Goal: Task Accomplishment & Management: Manage account settings

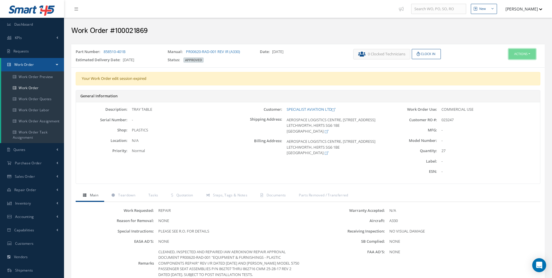
click at [530, 55] on button "Actions" at bounding box center [522, 54] width 27 height 10
click at [503, 66] on link "Edit" at bounding box center [513, 65] width 47 height 8
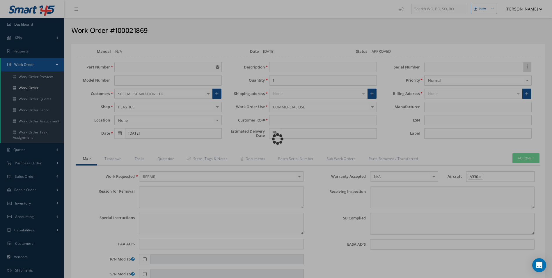
type input "858510-401B"
type input "08/22/2025"
type input "TRAY TABLE"
type input "27"
type input "023247"
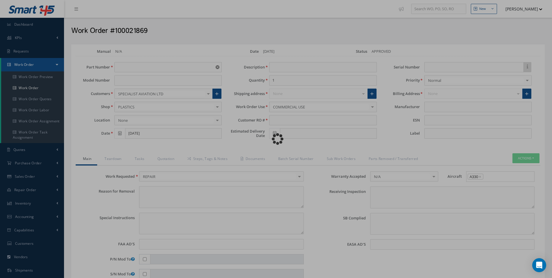
type input "10/01/2025"
type textarea "NONE"
type textarea "PLEASE SEE R.O. FOR DETAILS"
type input "NONE"
type textarea "NO VISUAL DAMAGE"
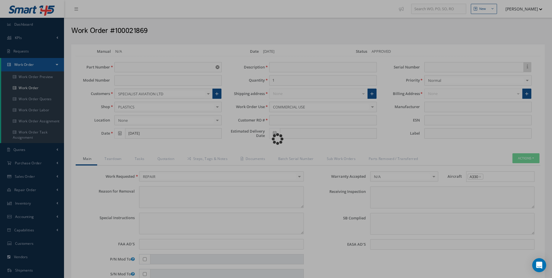
type textarea "NONE"
type input "NONE"
type textarea "CLEANED, INSPECTED AND REPAIRED IAW AEROKNOW REPAIR APPROVAL DOCUMENT PR00620-R…"
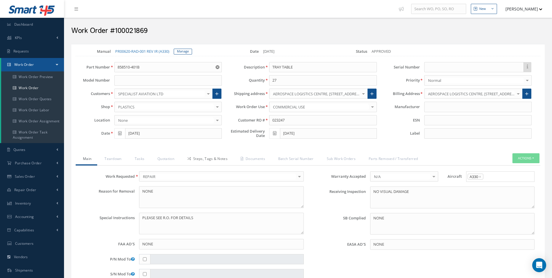
drag, startPoint x: 224, startPoint y: 163, endPoint x: 218, endPoint y: 163, distance: 5.5
click at [224, 163] on link "Steps, Tags & Notes" at bounding box center [206, 159] width 53 height 12
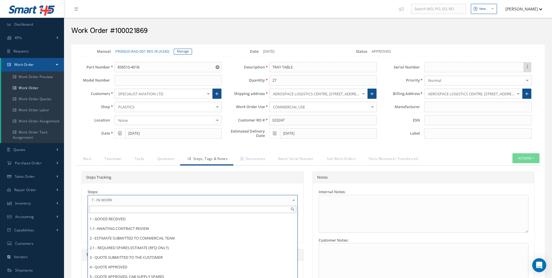
click at [118, 196] on link "7 - IN WORK" at bounding box center [193, 200] width 210 height 10
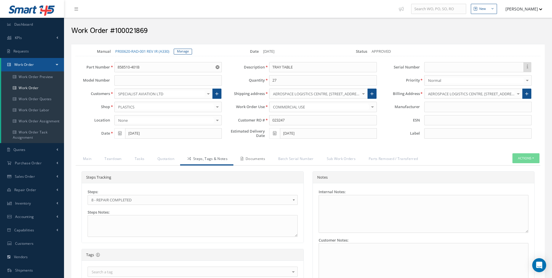
click at [247, 162] on link "Documents" at bounding box center [253, 159] width 38 height 12
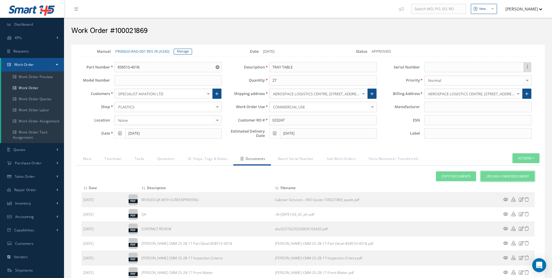
click at [513, 174] on span "Upload a New Document" at bounding box center [508, 176] width 43 height 5
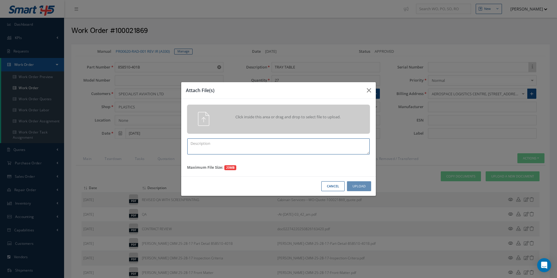
click at [199, 144] on textarea at bounding box center [278, 146] width 182 height 16
type textarea "QUOTE PICS"
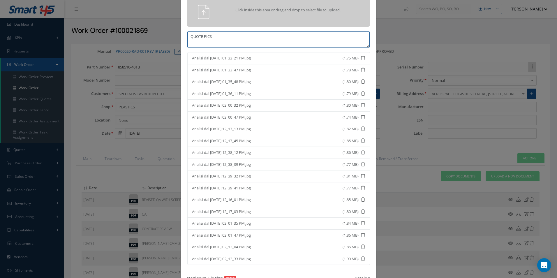
scroll to position [70, 0]
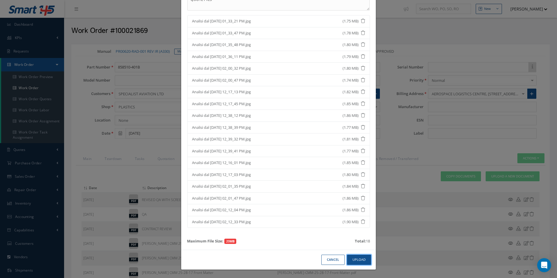
click at [360, 262] on button "Upload" at bounding box center [359, 259] width 24 height 10
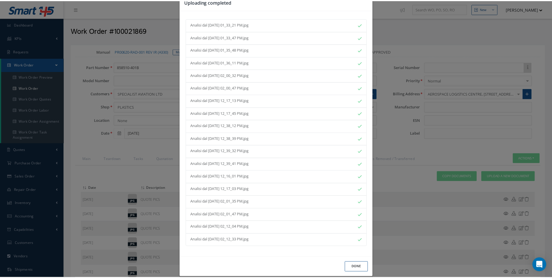
scroll to position [22, 0]
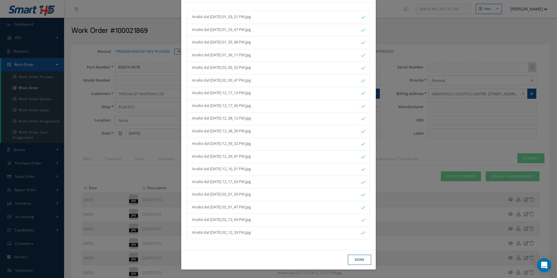
click at [352, 257] on button "Done" at bounding box center [359, 259] width 23 height 10
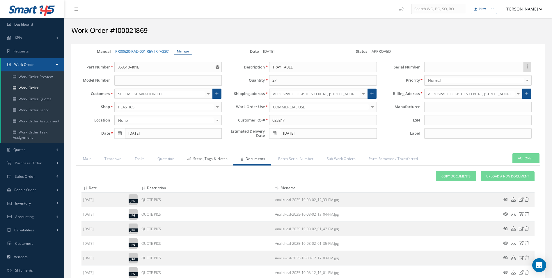
click at [213, 157] on link "Steps, Tags & Notes" at bounding box center [206, 159] width 53 height 12
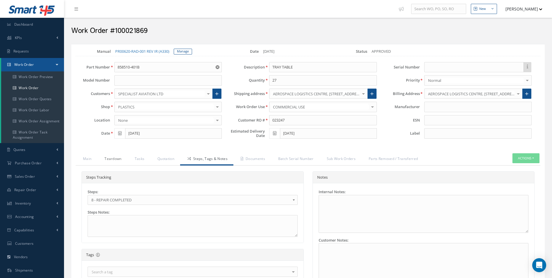
click at [101, 164] on link "Teardown" at bounding box center [112, 159] width 30 height 12
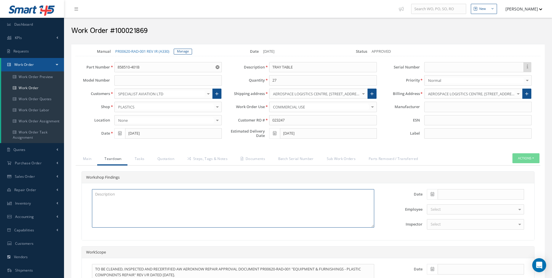
click at [127, 198] on textarea at bounding box center [233, 208] width 282 height 38
type textarea "TRAY DAMAGED"
click at [434, 196] on span at bounding box center [432, 194] width 11 height 10
click at [476, 185] on th "Today" at bounding box center [457, 185] width 61 height 9
click at [460, 231] on div "Date 10/03/2025 Employee Select Tina Young Darron Conder Anna Giacovelli Martin…" at bounding box center [458, 211] width 150 height 45
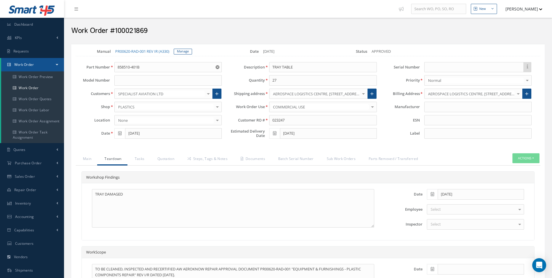
click at [451, 225] on div "Select" at bounding box center [475, 224] width 97 height 10
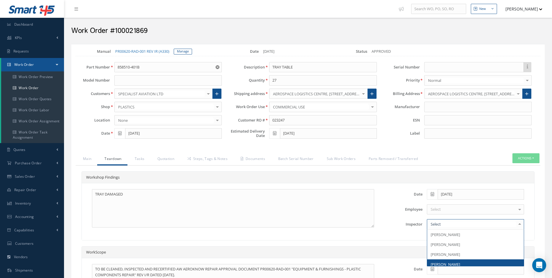
click at [456, 261] on span "[PERSON_NAME]" at bounding box center [475, 264] width 97 height 10
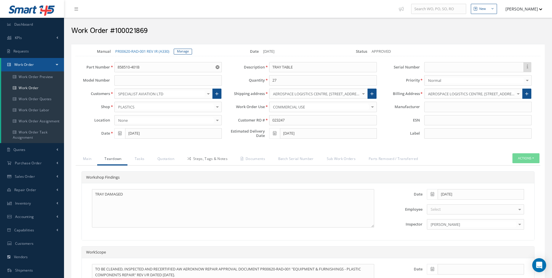
click at [197, 161] on link "Steps, Tags & Notes" at bounding box center [206, 159] width 53 height 12
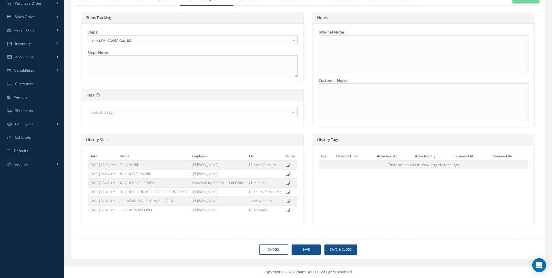
scroll to position [0, 0]
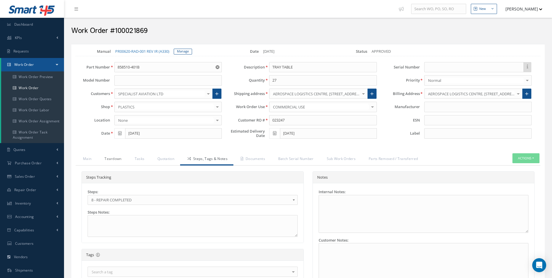
click at [116, 162] on link "Teardown" at bounding box center [112, 159] width 30 height 12
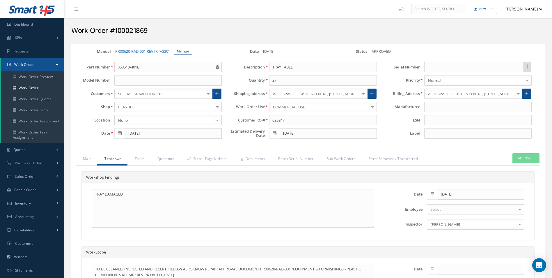
click at [434, 191] on span at bounding box center [432, 194] width 11 height 10
click at [434, 117] on th "«" at bounding box center [431, 115] width 9 height 9
click at [451, 169] on td "26" at bounding box center [449, 167] width 9 height 9
type input "08/26/2025"
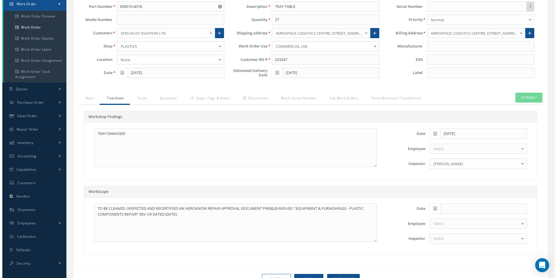
scroll to position [90, 0]
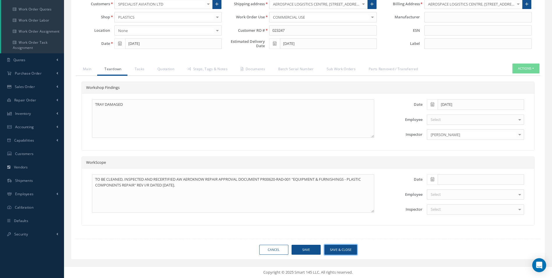
click at [345, 249] on button "Save & Close" at bounding box center [341, 250] width 33 height 10
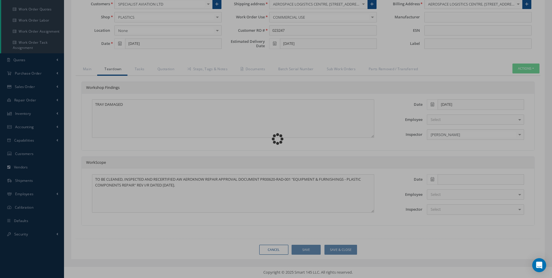
type textarea "TRAY DAMAGED"
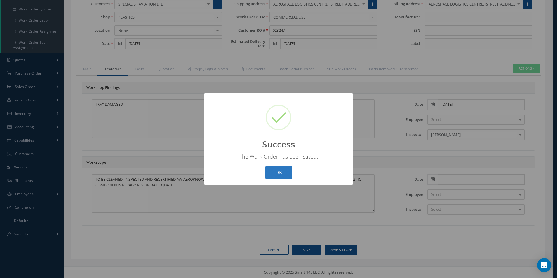
click at [282, 173] on button "OK" at bounding box center [278, 173] width 26 height 14
select select "25"
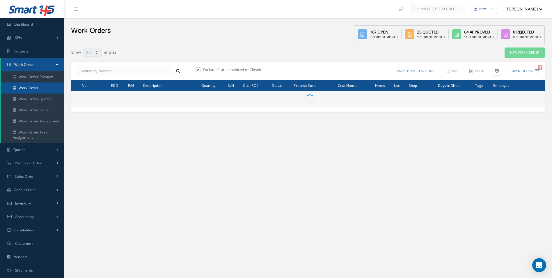
click at [39, 90] on link "Work Order" at bounding box center [32, 87] width 63 height 11
select select "25"
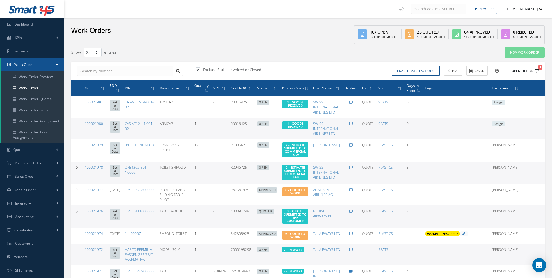
click at [537, 72] on icon "1" at bounding box center [537, 71] width 4 height 4
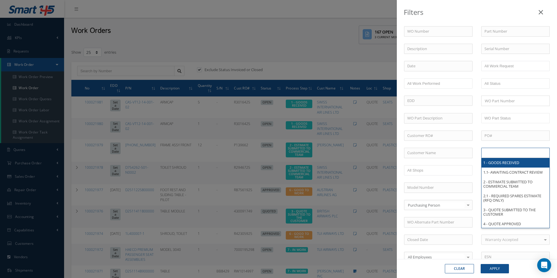
click at [512, 155] on input "text" at bounding box center [502, 152] width 37 height 7
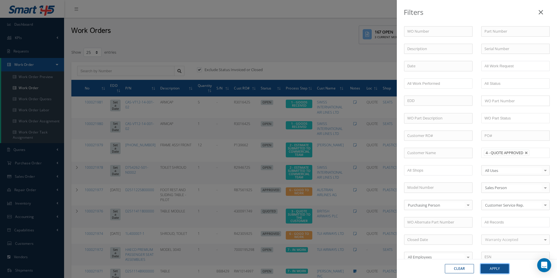
click at [507, 269] on button "Apply" at bounding box center [494, 268] width 28 height 9
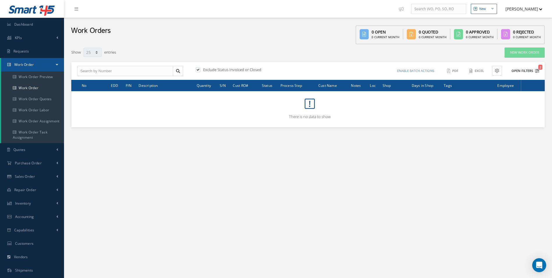
click at [538, 71] on icon "2" at bounding box center [537, 71] width 4 height 4
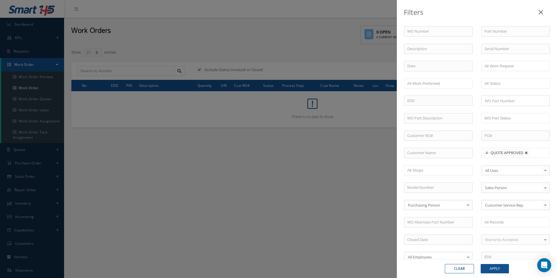
click at [524, 153] on link at bounding box center [525, 152] width 3 height 3
type input "All Proccess Step"
click at [523, 153] on ul at bounding box center [515, 153] width 68 height 10
click at [496, 272] on button "Apply" at bounding box center [494, 268] width 28 height 9
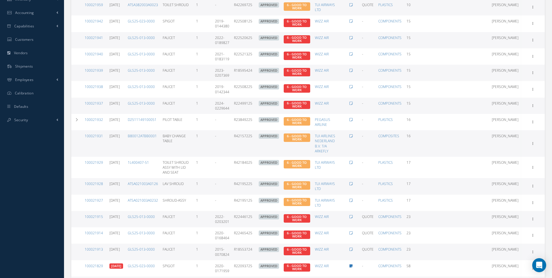
scroll to position [262, 0]
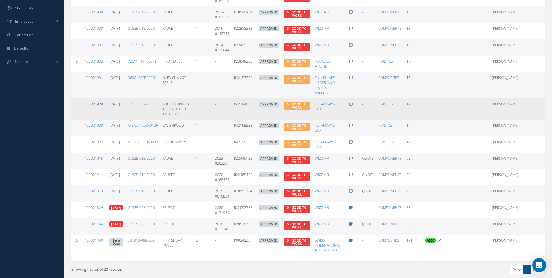
click at [98, 105] on link "100021929" at bounding box center [94, 104] width 18 height 5
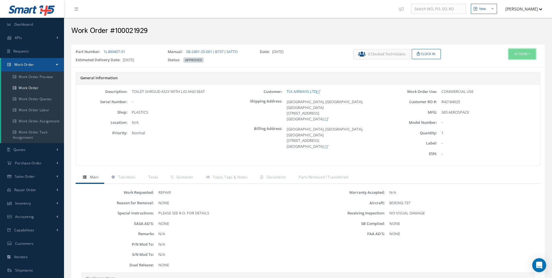
click at [518, 54] on button "Actions" at bounding box center [522, 54] width 27 height 10
click at [506, 66] on link "Edit" at bounding box center [513, 65] width 47 height 8
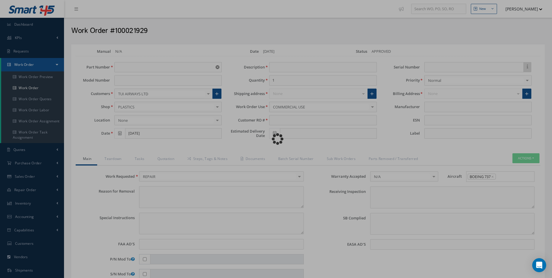
type input "1L400407-51"
type input "[DATE]"
type input "TOILET SHROUD ASSY WITH LID AND SEAT"
type input "R42184025"
type input "[DATE]"
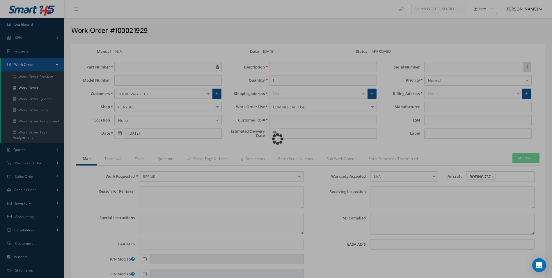
type textarea "NONE"
type textarea "PLEASE SEE R.O. FOR DETAILS"
type input "NONE"
type textarea "NO VISUAL DAMAGE"
type textarea "NONE"
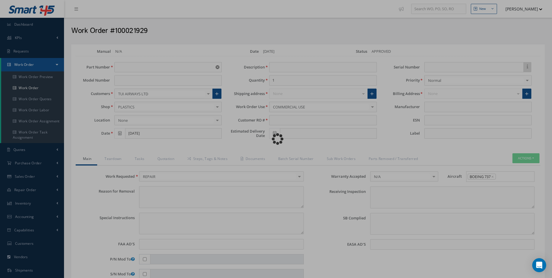
type input "NONE"
type input "365 AEROSPACE"
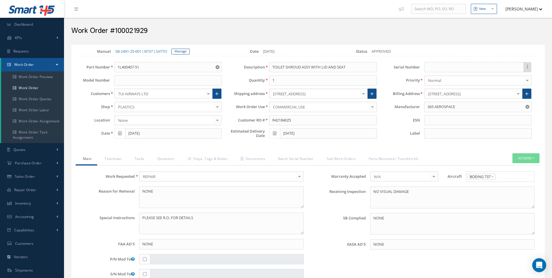
click at [140, 30] on h2 "Work Order #100021929" at bounding box center [308, 30] width 474 height 9
copy h2 "100021929"
drag, startPoint x: 296, startPoint y: 119, endPoint x: 235, endPoint y: 120, distance: 60.6
click at [238, 120] on div "Customer RO # R42184025" at bounding box center [303, 120] width 155 height 10
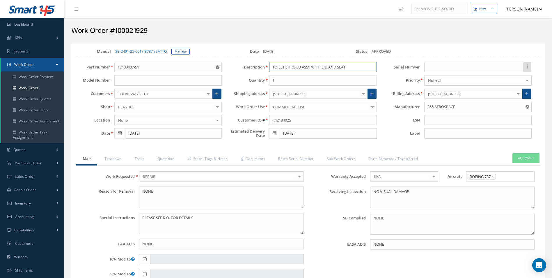
drag, startPoint x: 357, startPoint y: 66, endPoint x: 222, endPoint y: 74, distance: 134.5
click at [222, 74] on div "Part Number 1L400407-51 Model Number Customers TUI AIRWAYS LTD 1ST CHOICE AEROS…" at bounding box center [304, 101] width 474 height 79
drag, startPoint x: 179, startPoint y: 50, endPoint x: 194, endPoint y: 54, distance: 15.3
click at [179, 50] on link "Manage" at bounding box center [181, 52] width 18 height 6
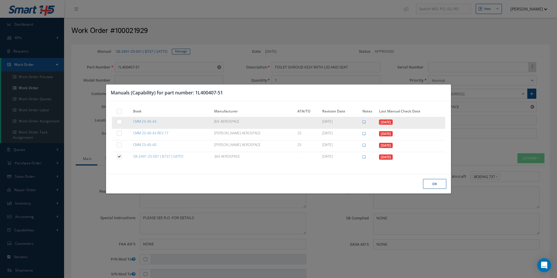
drag, startPoint x: 161, startPoint y: 121, endPoint x: 124, endPoint y: 121, distance: 36.4
click at [124, 121] on tr "CMM 25-40-43 B/E AEROSPACE . 01/11/2019 09/19/2024" at bounding box center [278, 123] width 333 height 12
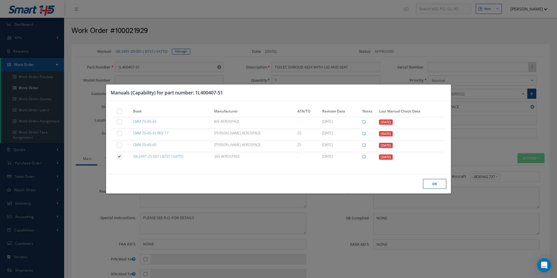
copy tr "CMM 25-40-43"
click at [436, 187] on button "Ok" at bounding box center [434, 184] width 23 height 10
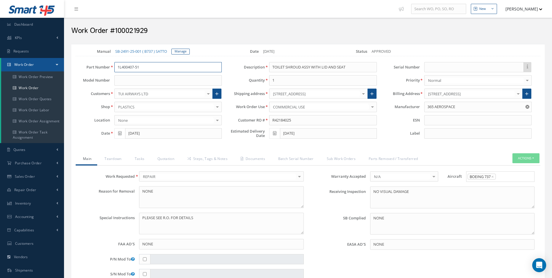
drag, startPoint x: 153, startPoint y: 68, endPoint x: 26, endPoint y: 66, distance: 126.7
click at [28, 66] on div "Smart 145 Dashboard KPIs Work Order Accounting Requests Work Order Work Order P…" at bounding box center [276, 242] width 552 height 484
drag, startPoint x: 214, startPoint y: 155, endPoint x: 213, endPoint y: 160, distance: 4.4
click at [214, 155] on link "Steps, Tags & Notes" at bounding box center [206, 159] width 53 height 12
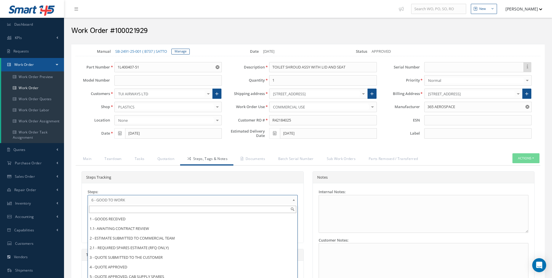
click at [120, 196] on span "6 - GOOD TO WORK" at bounding box center [190, 199] width 199 height 7
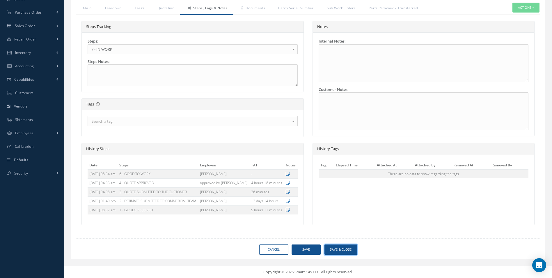
click at [344, 248] on button "Save & Close" at bounding box center [341, 249] width 33 height 10
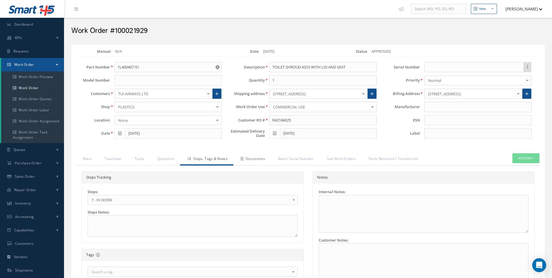
type input "365 AEROSPACE"
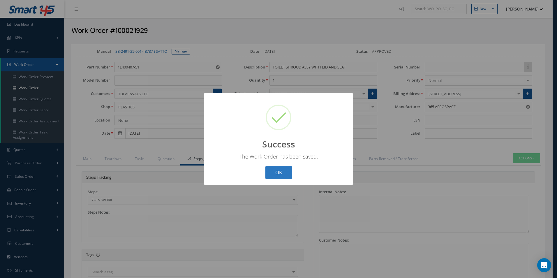
click at [280, 170] on button "OK" at bounding box center [278, 173] width 26 height 14
select select "25"
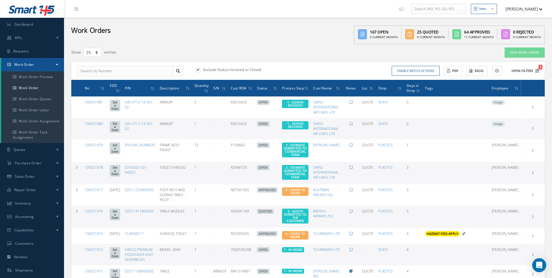
click at [539, 71] on icon "1" at bounding box center [537, 71] width 4 height 4
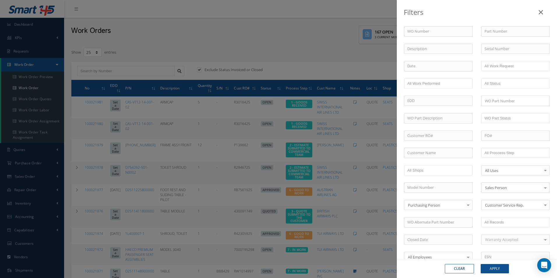
click at [520, 159] on div "WO Number Part Number Description Serial Number - BER CERTIFICATION FILE ONLY D…" at bounding box center [476, 198] width 154 height 345
click at [513, 151] on input "text" at bounding box center [502, 152] width 37 height 7
click at [496, 268] on button "Apply" at bounding box center [494, 268] width 28 height 9
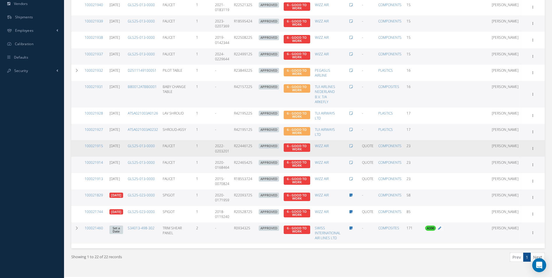
scroll to position [263, 0]
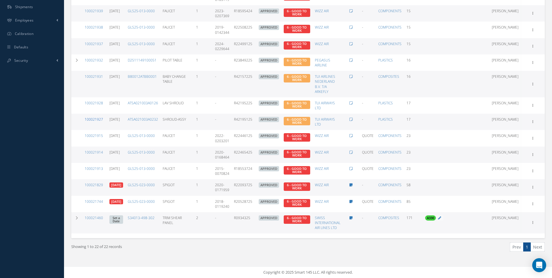
click at [95, 120] on link "100021927" at bounding box center [94, 119] width 18 height 5
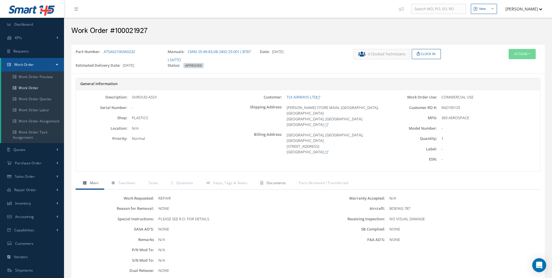
click at [273, 183] on span "Documents" at bounding box center [277, 182] width 20 height 5
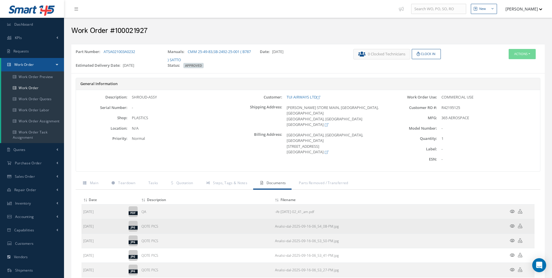
click at [512, 226] on icon at bounding box center [512, 226] width 5 height 4
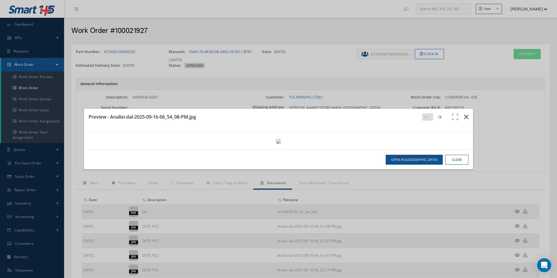
click at [464, 113] on icon "button" at bounding box center [466, 116] width 4 height 7
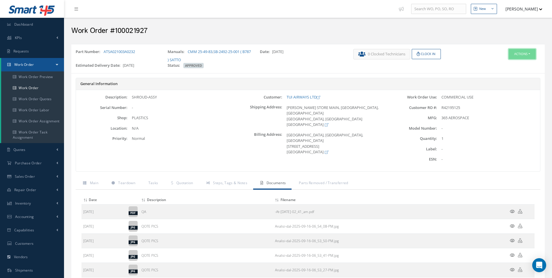
click at [517, 57] on button "Actions" at bounding box center [522, 54] width 27 height 10
click at [502, 63] on link "Edit" at bounding box center [513, 65] width 47 height 8
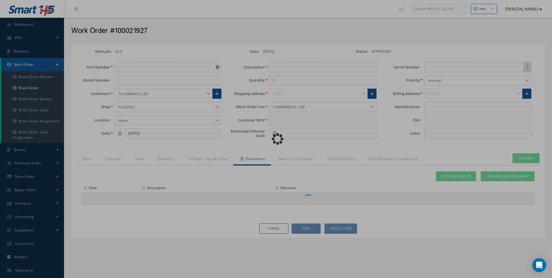
type input "ATSA021003A0232"
type input "[DATE]"
type input "SHROUD-ASSY"
type input "R42195125"
type input "[DATE]"
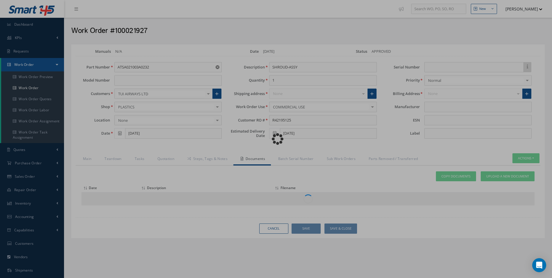
type input "365 AEROSPACE"
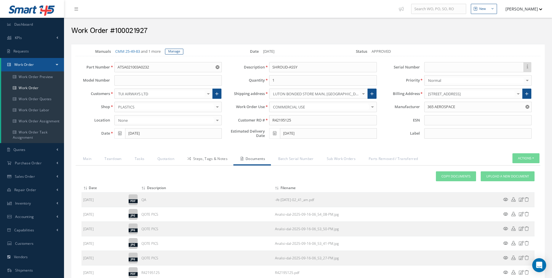
click at [211, 157] on link "Steps, Tags & Notes" at bounding box center [206, 159] width 53 height 12
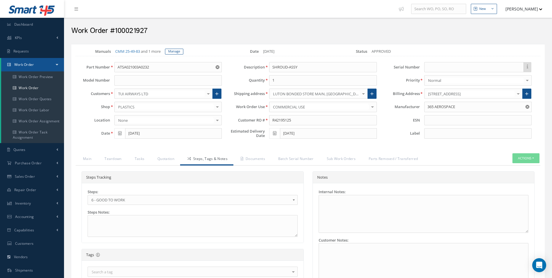
click at [137, 198] on span "6 - GOOD TO WORK" at bounding box center [190, 199] width 199 height 7
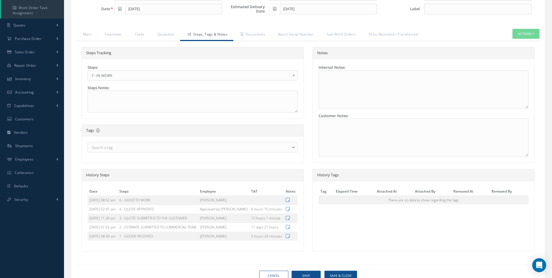
scroll to position [165, 0]
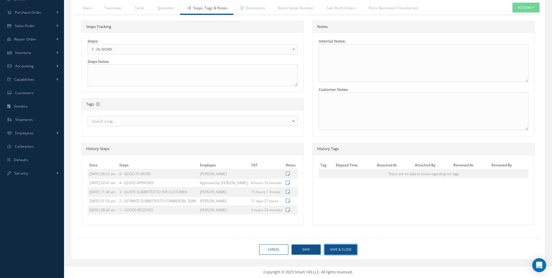
click at [338, 247] on button "Save & Close" at bounding box center [341, 249] width 33 height 10
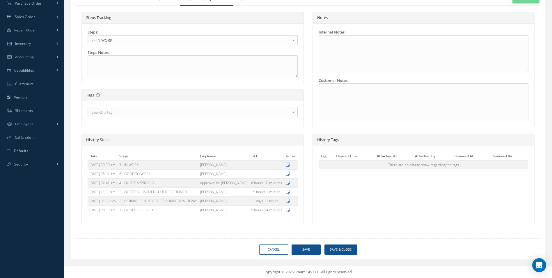
type input "365 AEROSPACE"
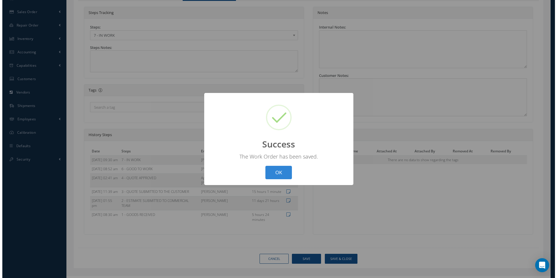
scroll to position [160, 0]
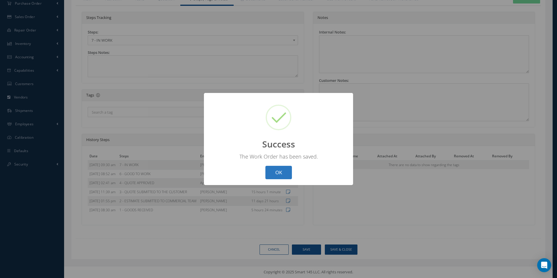
click at [280, 169] on button "OK" at bounding box center [278, 173] width 26 height 14
select select "25"
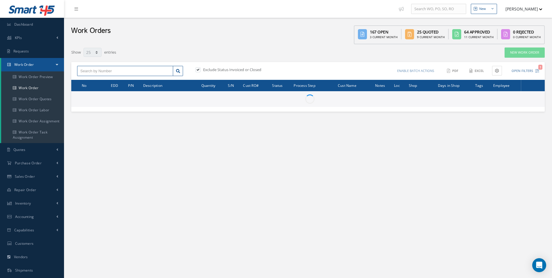
click at [120, 71] on input "text" at bounding box center [125, 71] width 96 height 10
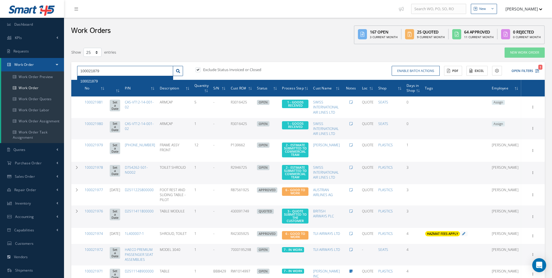
type input "100021879"
click at [97, 81] on span "100021879" at bounding box center [88, 81] width 17 height 4
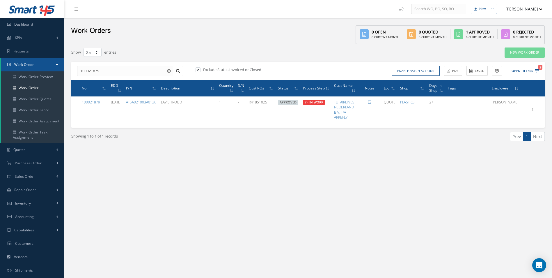
click at [170, 68] on button "button" at bounding box center [169, 71] width 7 height 10
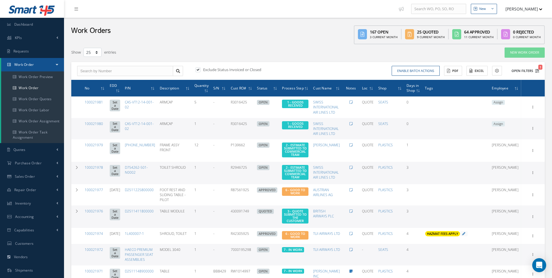
click at [539, 71] on icon "1" at bounding box center [537, 71] width 4 height 4
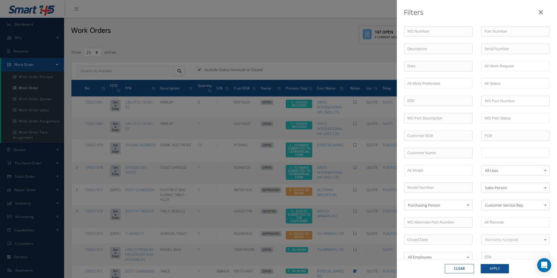
click at [516, 152] on input "text" at bounding box center [502, 152] width 37 height 7
click at [494, 274] on div "Clear Apply" at bounding box center [477, 268] width 160 height 19
click at [494, 264] on button "Apply" at bounding box center [494, 268] width 28 height 9
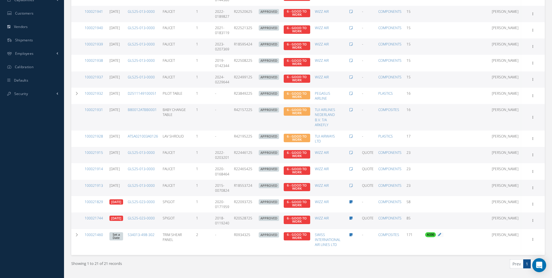
scroll to position [233, 0]
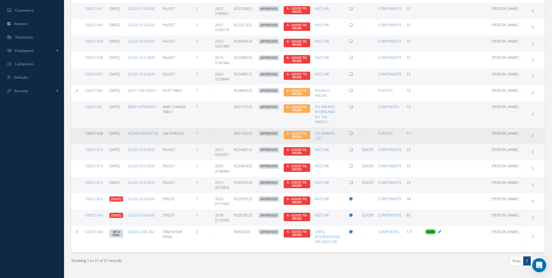
click at [97, 133] on link "100021928" at bounding box center [94, 133] width 18 height 5
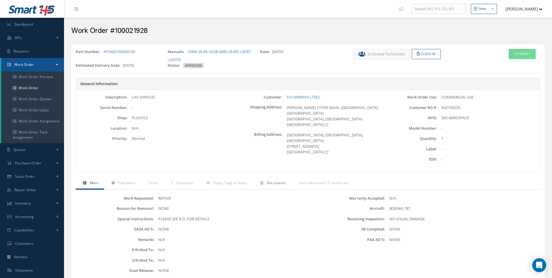
click at [282, 187] on link "Documents" at bounding box center [272, 183] width 38 height 12
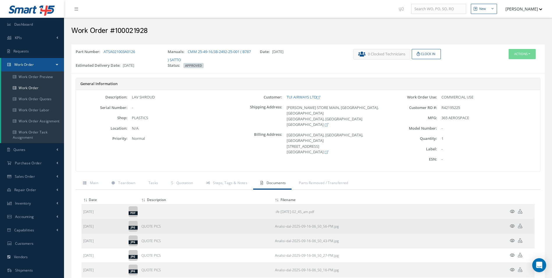
click at [512, 226] on icon at bounding box center [512, 226] width 5 height 4
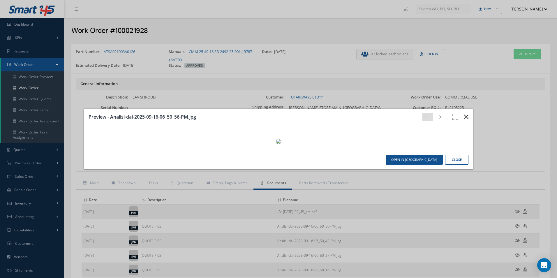
click at [463, 109] on button "button" at bounding box center [466, 117] width 14 height 16
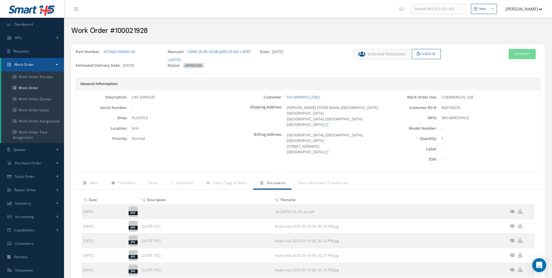
click at [134, 29] on h2 "Work Order #100021928" at bounding box center [308, 30] width 474 height 9
copy h2 "100021928"
click at [451, 106] on span "R42195225" at bounding box center [451, 107] width 19 height 5
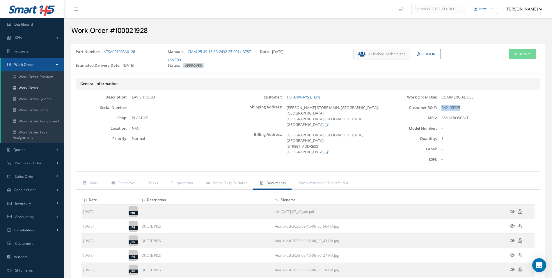
copy span "R42195225"
drag, startPoint x: 141, startPoint y: 54, endPoint x: 104, endPoint y: 54, distance: 37.0
click at [104, 54] on div "Part Number: ATSA021003A0126" at bounding box center [117, 56] width 92 height 14
copy link "ATSA021003A0126"
drag, startPoint x: 294, startPoint y: 96, endPoint x: 317, endPoint y: 96, distance: 22.7
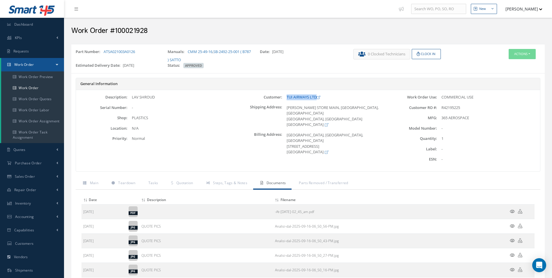
click at [317, 96] on div "TUI AIRWAYS LTD" at bounding box center [333, 97] width 103 height 6
copy link "TUI AIRWAYS LTD"
drag, startPoint x: 165, startPoint y: 94, endPoint x: 130, endPoint y: 98, distance: 35.1
click at [130, 98] on div "LAV SHROUD" at bounding box center [179, 97] width 103 height 6
copy div "LAV SHROUD"
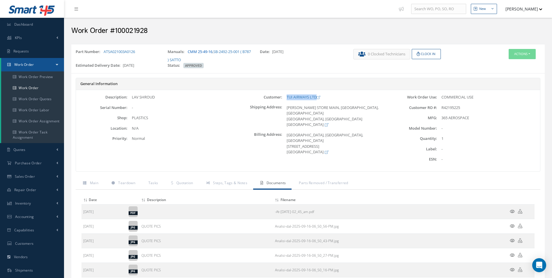
drag, startPoint x: 187, startPoint y: 52, endPoint x: 213, endPoint y: 50, distance: 26.8
click at [213, 50] on div "Manuals: CMM 25-49-16 , SB-2492-25-001 ( B787 ) SATTO" at bounding box center [209, 56] width 92 height 14
copy div "CMM 25-49-16"
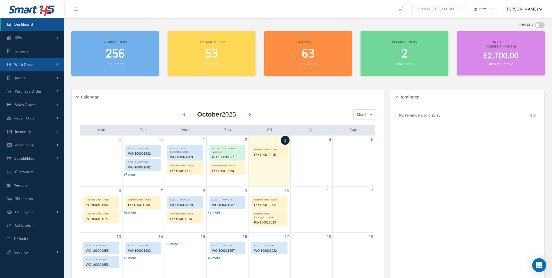
click at [49, 67] on link "Work Order" at bounding box center [32, 64] width 64 height 13
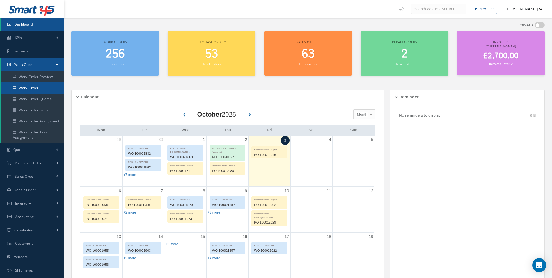
click at [40, 86] on link "Work Order" at bounding box center [32, 87] width 63 height 11
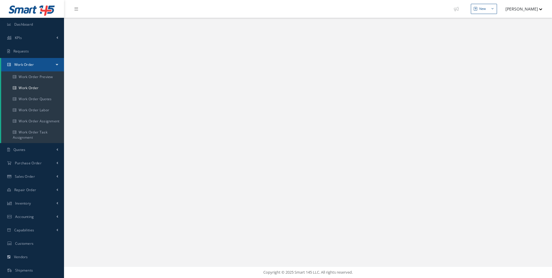
select select "25"
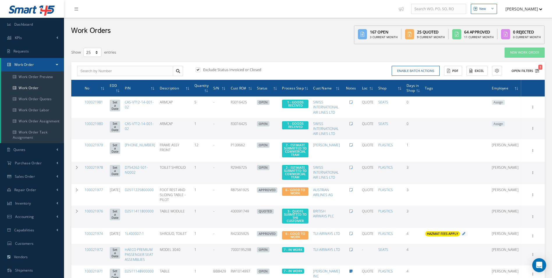
click at [534, 73] on button "Open Filters 1" at bounding box center [523, 71] width 33 height 10
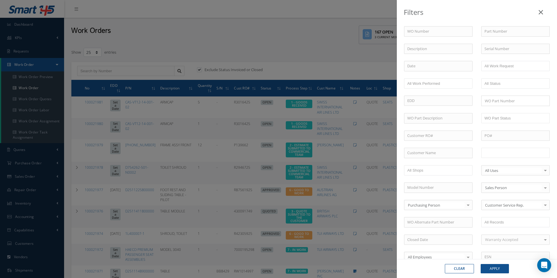
click at [528, 149] on ul at bounding box center [515, 153] width 68 height 10
click at [499, 270] on button "Apply" at bounding box center [494, 268] width 28 height 9
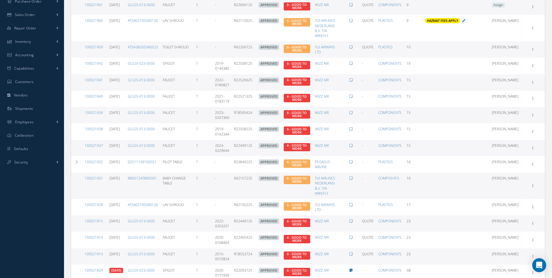
scroll to position [175, 0]
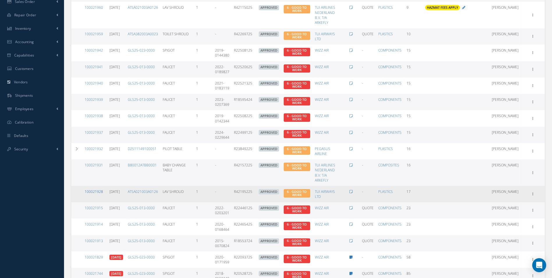
click at [96, 192] on link "100021928" at bounding box center [94, 191] width 18 height 5
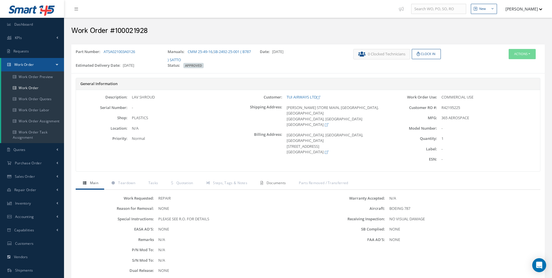
click at [281, 181] on span "Documents" at bounding box center [277, 182] width 20 height 5
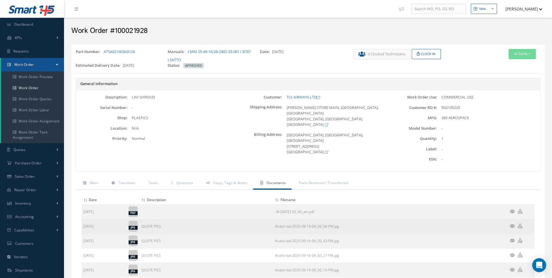
click at [513, 225] on icon at bounding box center [512, 226] width 5 height 4
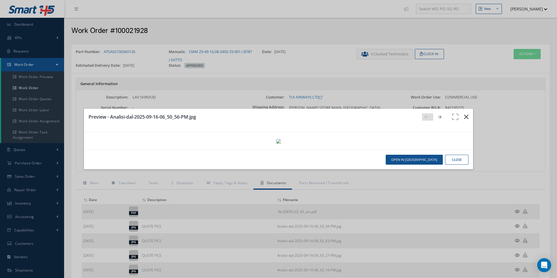
click at [464, 113] on icon "button" at bounding box center [466, 116] width 4 height 7
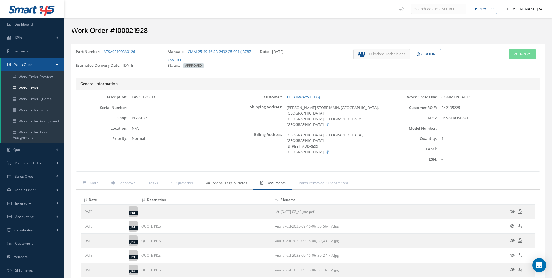
click at [227, 185] on span "Steps, Tags & Notes" at bounding box center [230, 182] width 34 height 5
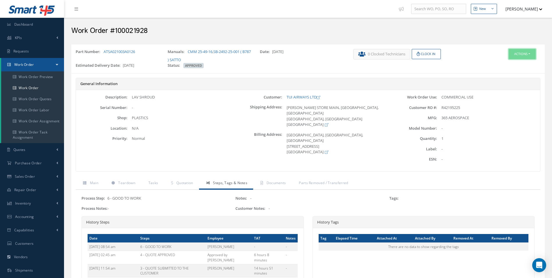
click at [511, 54] on button "Actions" at bounding box center [522, 54] width 27 height 10
click at [501, 62] on link "Edit" at bounding box center [513, 65] width 47 height 8
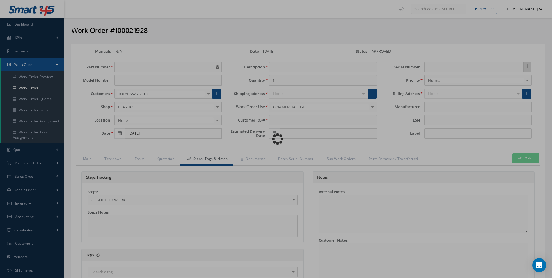
type input "ATSA021003A0126"
type input "09/16/2025"
type input "LAV SHROUD"
type input "R42195225"
type input "[DATE]"
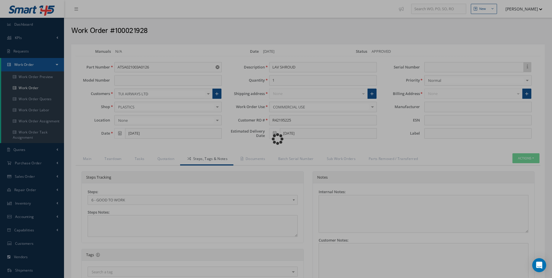
type input "365 AEROSPACE"
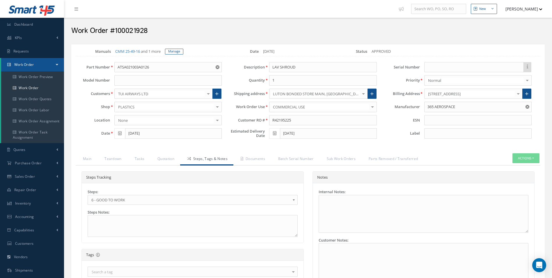
click at [133, 197] on span "6 - GOOD TO WORK" at bounding box center [190, 199] width 199 height 7
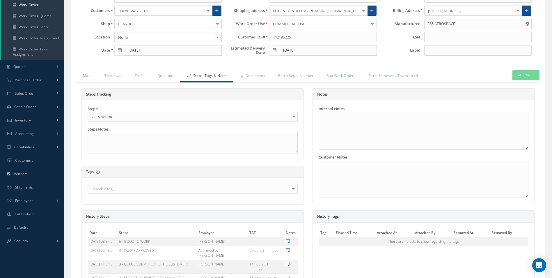
scroll to position [174, 0]
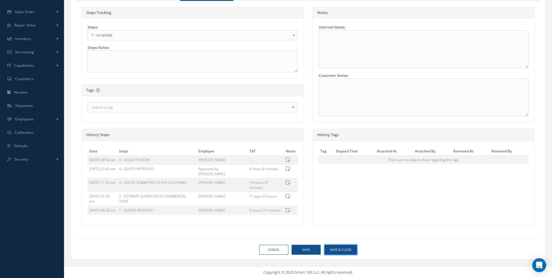
click at [340, 251] on button "Save & Close" at bounding box center [341, 250] width 33 height 10
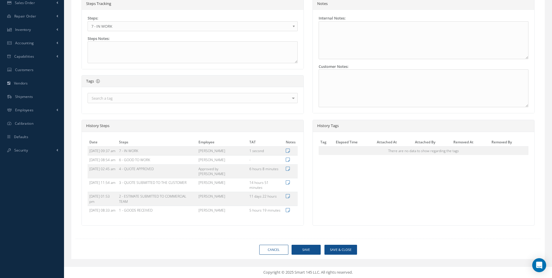
type input "365 AEROSPACE"
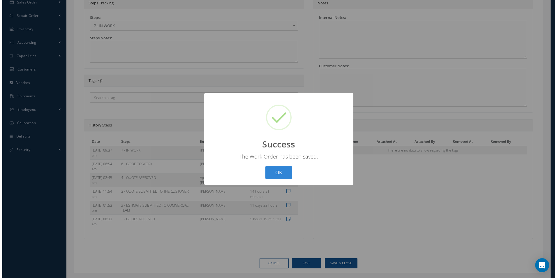
scroll to position [174, 0]
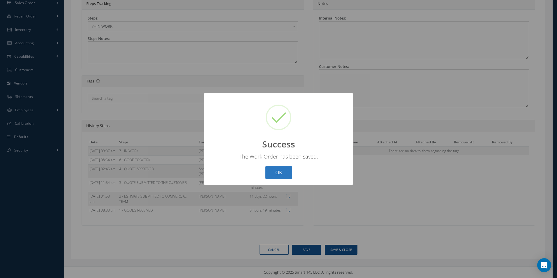
click at [281, 178] on button "OK" at bounding box center [278, 173] width 26 height 14
select select "25"
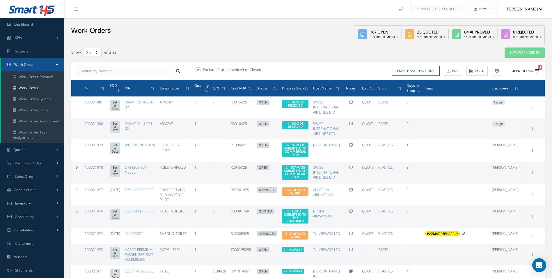
click at [538, 72] on icon "1" at bounding box center [537, 71] width 4 height 4
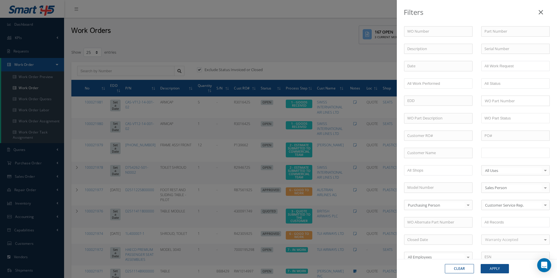
click at [506, 156] on input "text" at bounding box center [502, 152] width 37 height 7
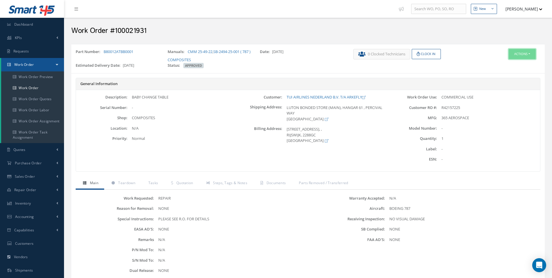
click at [527, 57] on button "Actions" at bounding box center [522, 54] width 27 height 10
click at [512, 65] on link "Edit" at bounding box center [513, 65] width 47 height 8
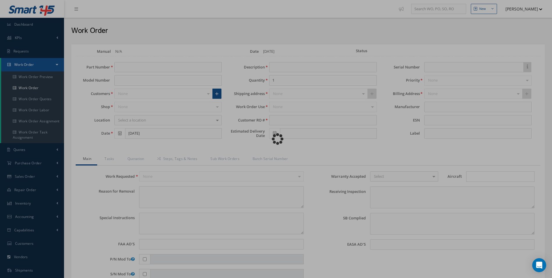
type input "B80012ATBB0001"
type input "[DATE]"
type input "BABY CHANGE TABLE"
type input "R42157225"
type input "[DATE]"
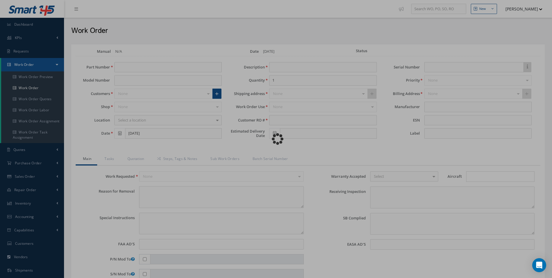
type textarea "NONE"
type textarea "PLEASE SEE R.O. FOR DETAILS"
type input "NONE"
type textarea "NO VISUAL DAMAGE"
type textarea "NONE"
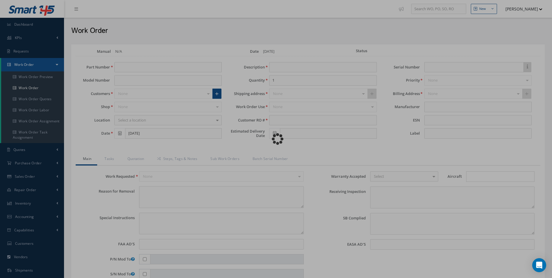
type input "NONE"
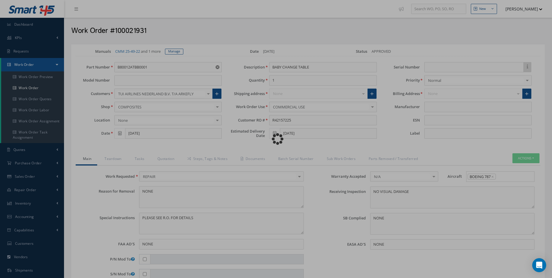
type input "365 AEROSPACE"
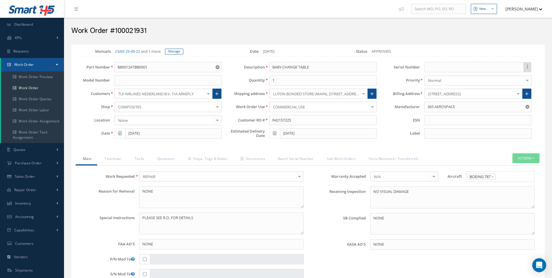
click at [133, 30] on h2 "Work Order #100021931" at bounding box center [308, 30] width 474 height 9
copy h2 "100021931"
drag, startPoint x: 291, startPoint y: 119, endPoint x: 224, endPoint y: 119, distance: 67.3
click at [234, 119] on div "Customer RO # R42157225" at bounding box center [303, 120] width 155 height 10
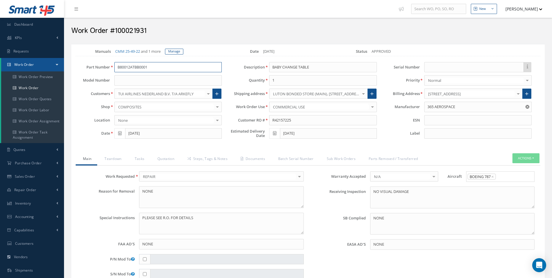
drag, startPoint x: 156, startPoint y: 69, endPoint x: 89, endPoint y: 68, distance: 67.6
click at [89, 68] on div "Part Number B80012ATBB0001" at bounding box center [148, 67] width 155 height 10
drag, startPoint x: 239, startPoint y: 69, endPoint x: 227, endPoint y: 70, distance: 12.2
click at [229, 70] on div "Description BABY CHANGE TABLE" at bounding box center [303, 67] width 155 height 10
drag, startPoint x: 114, startPoint y: 50, endPoint x: 142, endPoint y: 50, distance: 27.4
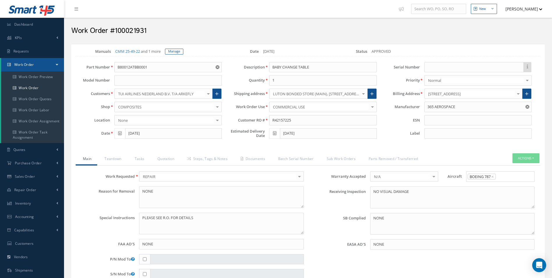
click at [142, 50] on div "CMM 25-49-22 and 1 more" at bounding box center [138, 52] width 54 height 6
copy link "CMM 25-49-22"
click at [212, 161] on link "Steps, Tags & Notes" at bounding box center [206, 159] width 53 height 12
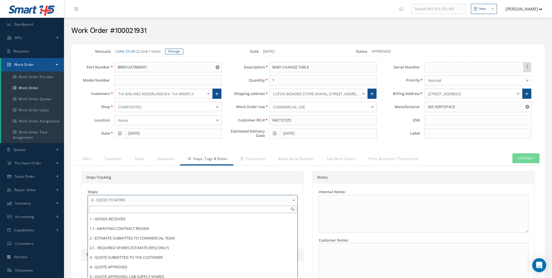
click at [122, 197] on span "6 - GOOD TO WORK" at bounding box center [190, 199] width 199 height 7
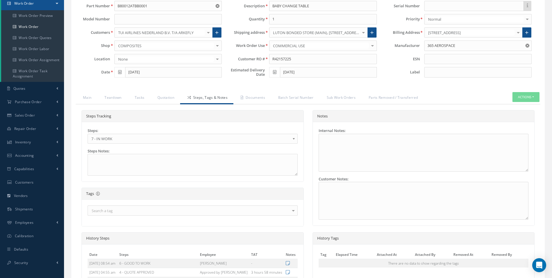
scroll to position [160, 0]
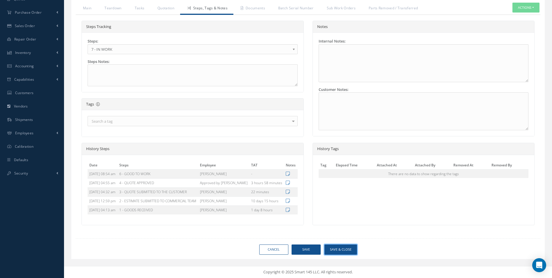
click at [339, 245] on button "Save & Close" at bounding box center [341, 249] width 33 height 10
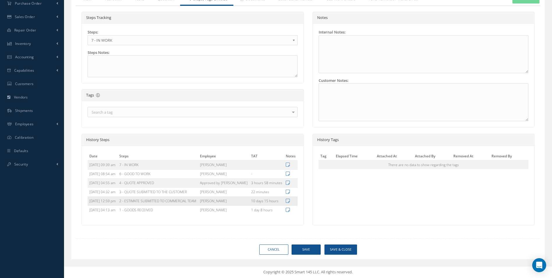
type input "365 AEROSPACE"
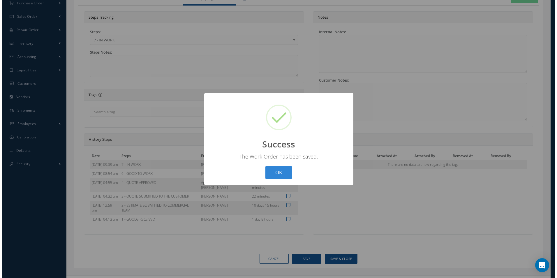
scroll to position [160, 0]
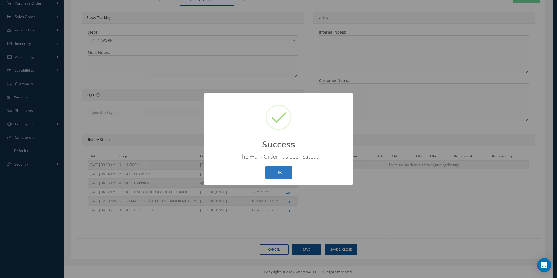
click at [280, 174] on button "OK" at bounding box center [278, 173] width 26 height 14
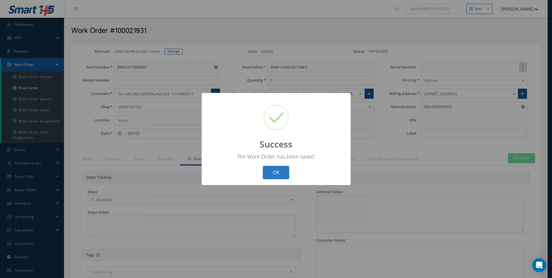
select select "25"
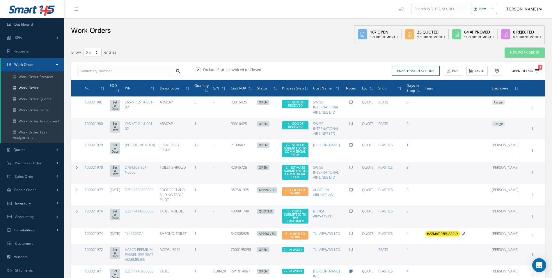
click at [536, 73] on icon "1" at bounding box center [537, 71] width 4 height 4
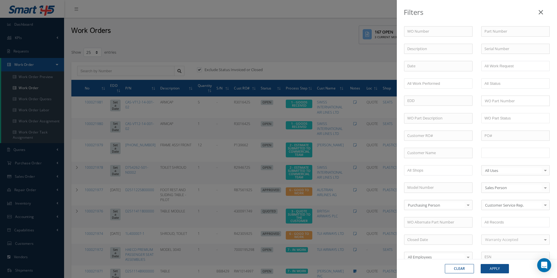
click at [502, 156] on input "text" at bounding box center [502, 152] width 37 height 7
click at [523, 153] on link at bounding box center [524, 152] width 3 height 3
click at [520, 153] on ul at bounding box center [515, 153] width 68 height 10
click at [504, 266] on button "Apply" at bounding box center [494, 268] width 28 height 9
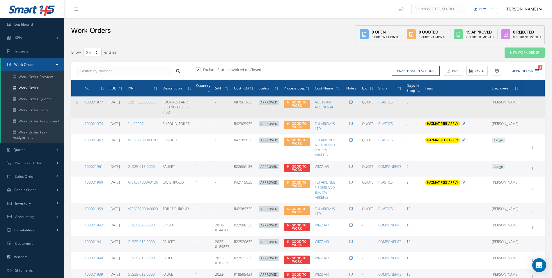
click at [90, 101] on link "100021977" at bounding box center [94, 102] width 18 height 5
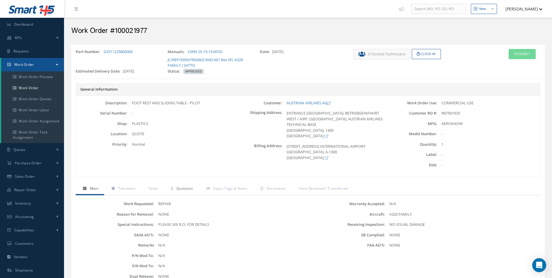
click at [190, 190] on span "Quotation" at bounding box center [184, 188] width 17 height 5
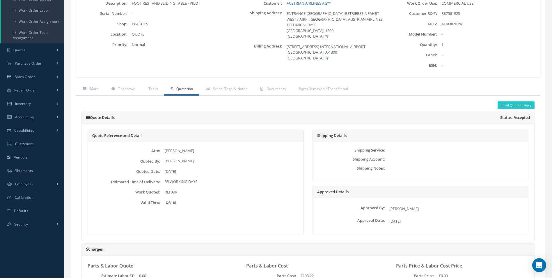
scroll to position [29, 0]
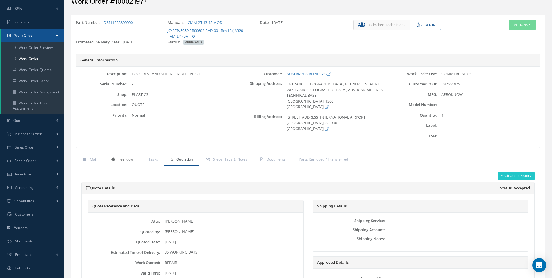
click at [127, 156] on link "Teardown" at bounding box center [122, 160] width 37 height 12
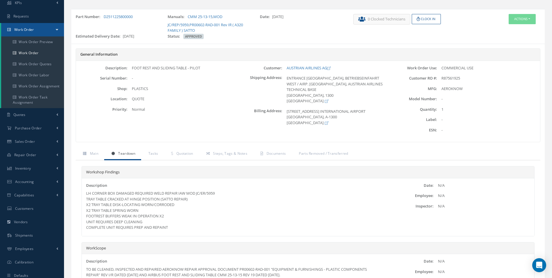
scroll to position [97, 0]
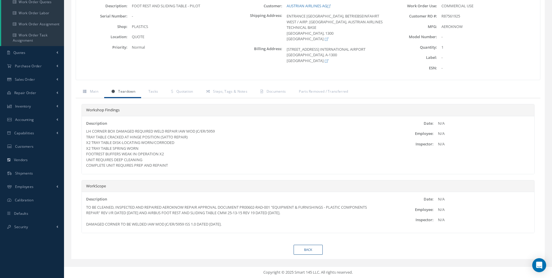
click at [335, 224] on div "TO BE CLEANED, INSPECTED AND REPAIRED AEROKNOW REPAIR APPROVAL DOCUMENT PR00602…" at bounding box center [232, 215] width 293 height 23
drag, startPoint x: 320, startPoint y: 213, endPoint x: 264, endPoint y: 214, distance: 55.9
click at [264, 214] on div "TO BE CLEANED, INSPECTED AND REPAIRED AEROKNOW REPAIR APPROVAL DOCUMENT PR00602…" at bounding box center [232, 215] width 293 height 23
copy div "REV 19 DATED 1 JULY 2025."
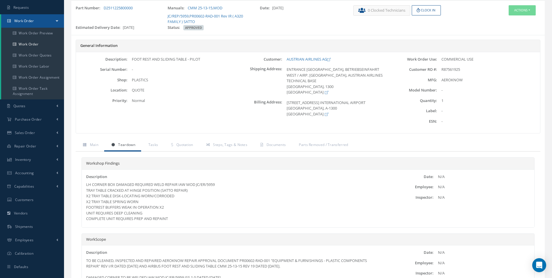
scroll to position [0, 0]
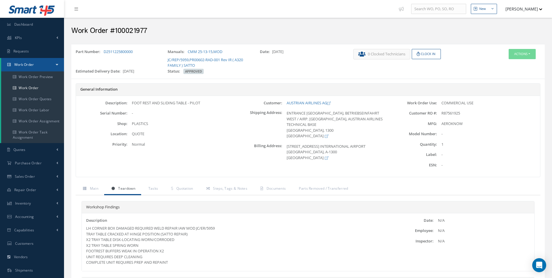
click at [128, 32] on h2 "Work Order #100021977" at bounding box center [308, 30] width 474 height 9
copy h2 "100021977"
click at [453, 114] on span "R87561925" at bounding box center [451, 112] width 19 height 5
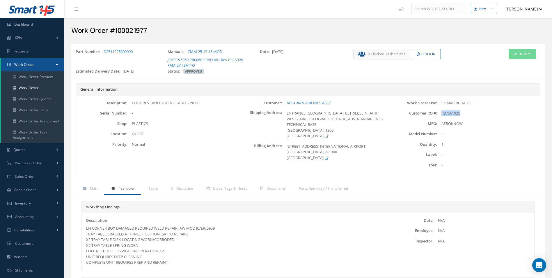
copy span "R87561925"
drag, startPoint x: 285, startPoint y: 102, endPoint x: 322, endPoint y: 103, distance: 37.0
click at [322, 103] on div "AUSTRIAN AIRLINES AG" at bounding box center [333, 103] width 103 height 6
copy link "AUSTRIAN AIRLINES"
click at [123, 50] on link "D2511225800000" at bounding box center [118, 51] width 29 height 5
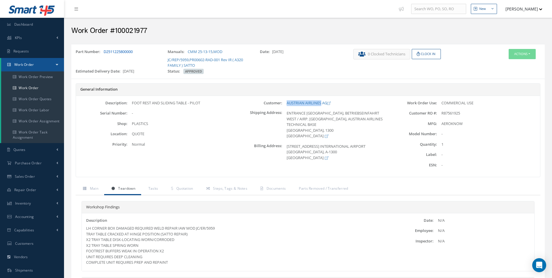
click at [123, 50] on link "D2511225800000" at bounding box center [118, 51] width 29 height 5
drag, startPoint x: 123, startPoint y: 50, endPoint x: 148, endPoint y: 52, distance: 24.2
click at [149, 51] on div "Part Number: D2511225800000" at bounding box center [117, 59] width 92 height 20
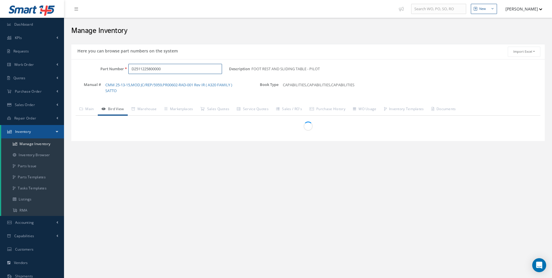
drag, startPoint x: 120, startPoint y: 69, endPoint x: 78, endPoint y: 69, distance: 41.3
click at [78, 69] on div "Part Number D2511225800000" at bounding box center [150, 69] width 158 height 10
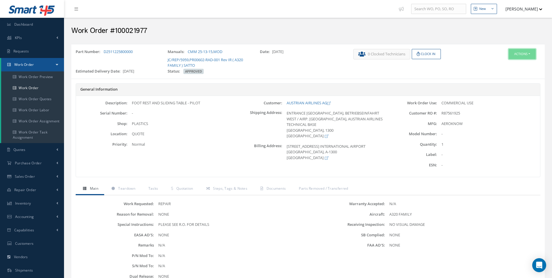
click at [534, 56] on button "Actions" at bounding box center [522, 54] width 27 height 10
click at [502, 69] on link "Invoicing" at bounding box center [513, 73] width 47 height 8
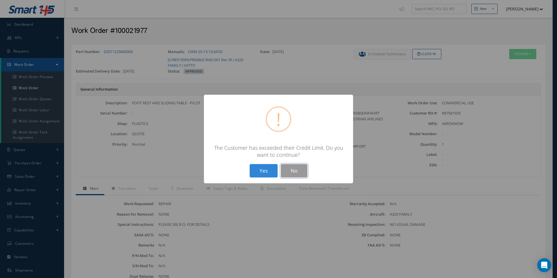
click at [300, 173] on button "No" at bounding box center [294, 171] width 26 height 14
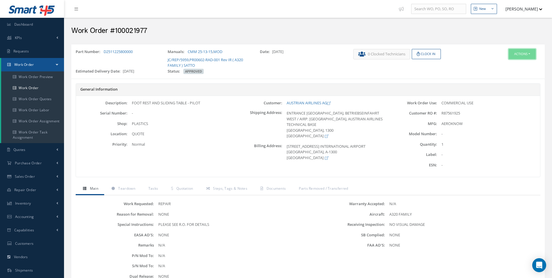
click at [521, 55] on button "Actions" at bounding box center [522, 54] width 27 height 10
click at [502, 66] on link "Edit" at bounding box center [513, 65] width 47 height 8
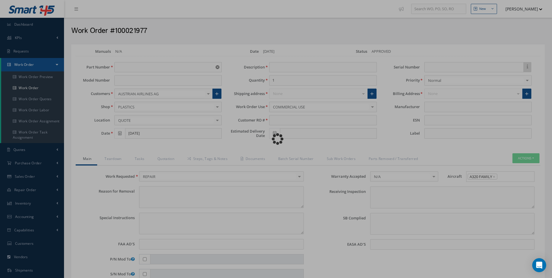
type input "D2511225800000"
type input "[DATE]"
type input "FOOT REST AND SLIDING TABLE - PILOT"
type input "R87561925"
type input "[DATE]"
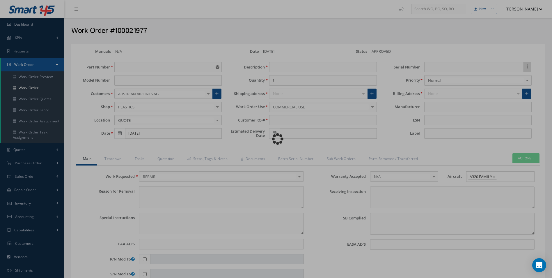
type textarea "NONE"
type textarea "PLEASE SEE R.O. FOR DETAILS"
type input "NONE"
type textarea "NO VISUAL DAMAGE"
type textarea "NONE"
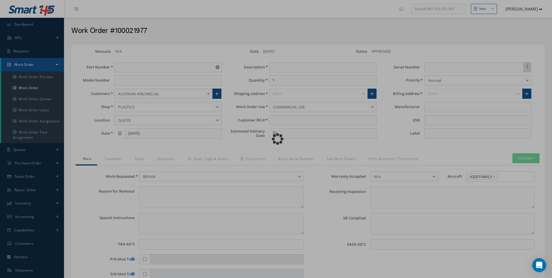
type input "NONE"
type input "AEROKNOW"
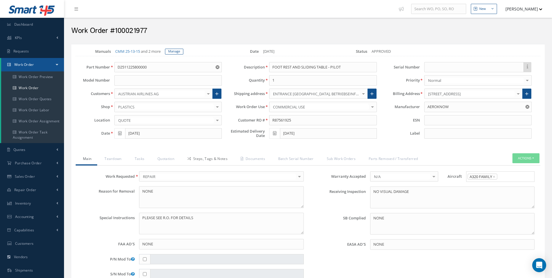
click at [223, 160] on link "Steps, Tags & Notes" at bounding box center [206, 159] width 53 height 12
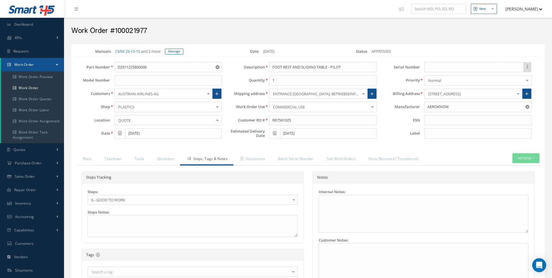
click at [133, 196] on span "6 - GOOD TO WORK" at bounding box center [190, 199] width 199 height 7
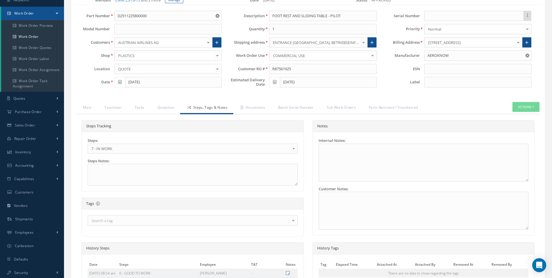
scroll to position [174, 0]
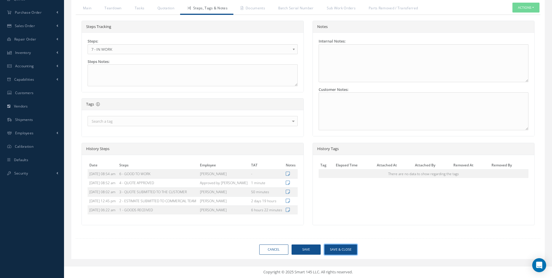
click at [343, 248] on button "Save & Close" at bounding box center [341, 249] width 33 height 10
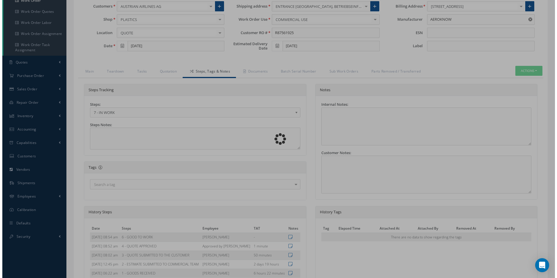
scroll to position [87, 0]
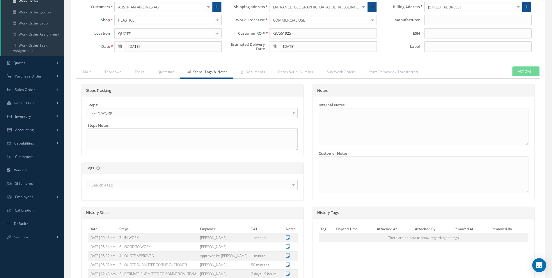
type input "AEROKNOW"
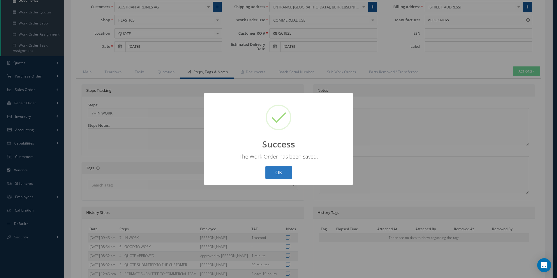
click at [282, 178] on button "OK" at bounding box center [278, 173] width 26 height 14
select select "25"
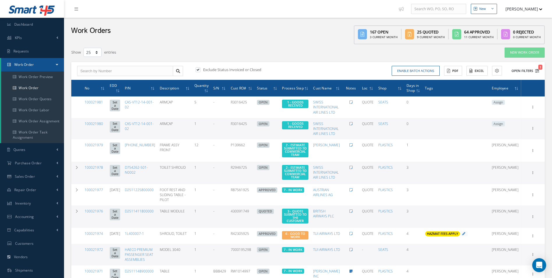
click at [537, 70] on icon "1" at bounding box center [537, 71] width 4 height 4
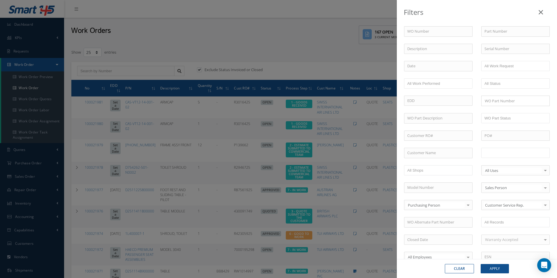
click at [501, 157] on ul at bounding box center [515, 153] width 68 height 10
click at [495, 265] on button "Apply" at bounding box center [494, 268] width 28 height 9
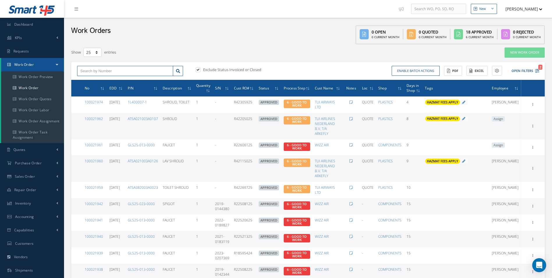
click at [127, 71] on input "text" at bounding box center [125, 71] width 96 height 10
type input "100021977"
drag, startPoint x: 183, startPoint y: 70, endPoint x: 180, endPoint y: 70, distance: 3.8
click at [183, 70] on div "100021977 No Match Found" at bounding box center [130, 71] width 115 height 10
click at [176, 71] on icon at bounding box center [178, 71] width 4 height 4
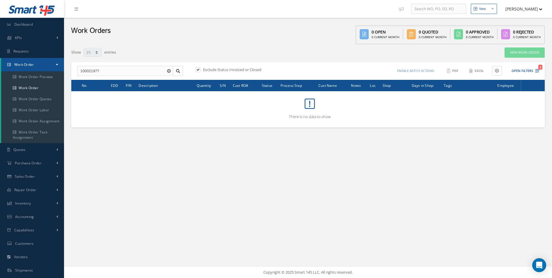
click at [541, 70] on div "Enable batch actions Update Work Orders Close Work Orders ACTIONS Receive Payme…" at bounding box center [424, 71] width 233 height 10
click at [540, 70] on div "Enable batch actions Update Work Orders Close Work Orders ACTIONS Receive Payme…" at bounding box center [424, 71] width 233 height 10
click at [540, 71] on div "Enable batch actions Update Work Orders Close Work Orders ACTIONS Receive Payme…" at bounding box center [424, 71] width 233 height 10
click at [536, 71] on icon "3" at bounding box center [537, 71] width 4 height 4
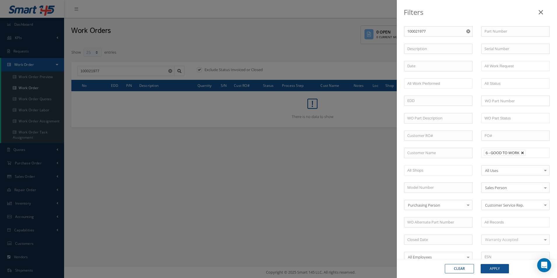
click at [521, 153] on link at bounding box center [522, 152] width 3 height 3
type input "All Proccess Step"
click at [500, 269] on button "Apply" at bounding box center [494, 268] width 28 height 9
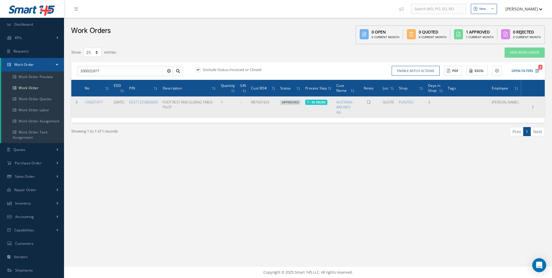
click at [96, 99] on td "100021977" at bounding box center [96, 106] width 29 height 21
click at [95, 105] on link "100021977" at bounding box center [94, 102] width 18 height 5
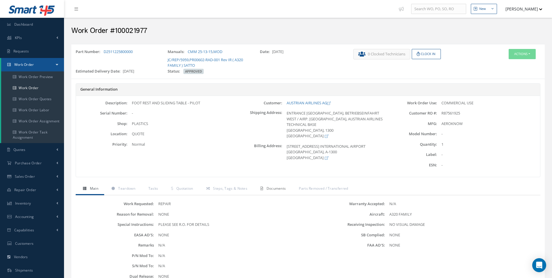
click at [272, 184] on link "Documents" at bounding box center [272, 189] width 38 height 12
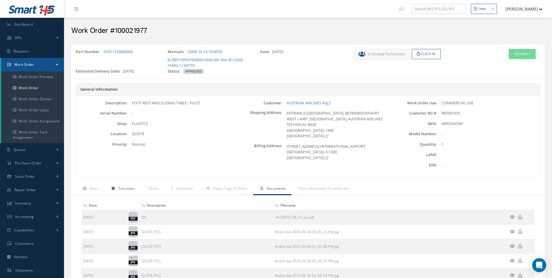
click at [125, 186] on span "Teardown" at bounding box center [126, 188] width 17 height 5
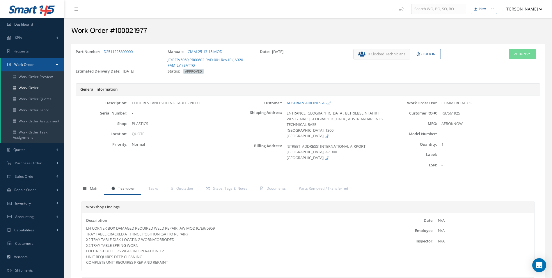
click at [97, 188] on span "Main" at bounding box center [94, 188] width 8 height 5
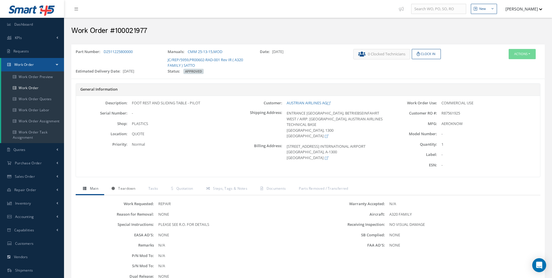
click at [124, 185] on link "Teardown" at bounding box center [122, 189] width 37 height 12
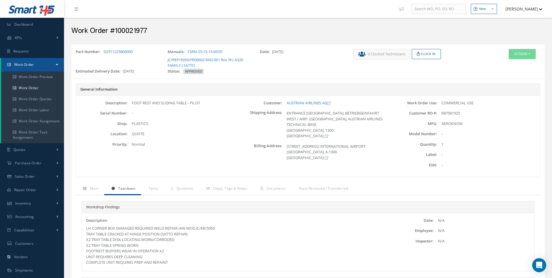
scroll to position [29, 0]
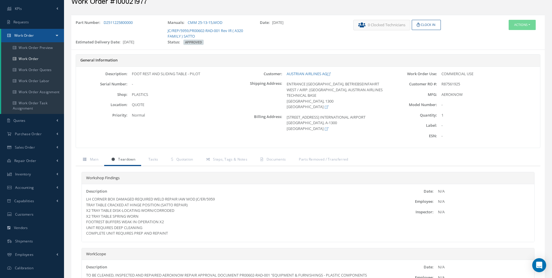
drag, startPoint x: 228, startPoint y: 203, endPoint x: 184, endPoint y: 201, distance: 44.0
click at [184, 201] on div "LH CORNER BOX DAMAGED REQUIRED WELD REPAIR IAW MOD JC/ER/5959 TRAY TABLE CRACKE…" at bounding box center [232, 216] width 293 height 40
drag, startPoint x: 184, startPoint y: 201, endPoint x: 221, endPoint y: 210, distance: 37.9
click at [201, 214] on div "LH CORNER BOX DAMAGED REQUIRED WELD REPAIR IAW MOD JC/ER/5959 TRAY TABLE CRACKE…" at bounding box center [232, 216] width 293 height 40
drag, startPoint x: 224, startPoint y: 207, endPoint x: 175, endPoint y: 200, distance: 49.4
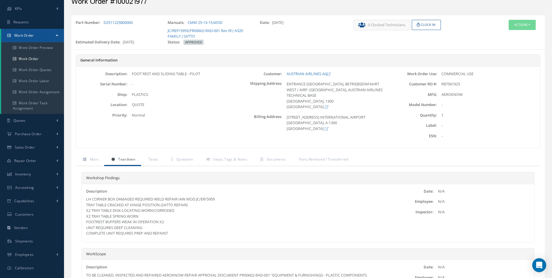
click at [175, 200] on div "LH CORNER BOX DAMAGED REQUIRED WELD REPAIR IAW MOD JC/ER/5959 TRAY TABLE CRACKE…" at bounding box center [232, 216] width 293 height 40
click at [220, 210] on div "LH CORNER BOX DAMAGED REQUIRED WELD REPAIR IAW MOD JC/ER/5959 TRAY TABLE CRACKE…" at bounding box center [232, 216] width 293 height 40
drag, startPoint x: 222, startPoint y: 201, endPoint x: 87, endPoint y: 198, distance: 134.8
click at [87, 198] on div "LH CORNER BOX DAMAGED REQUIRED WELD REPAIR IAW MOD JC/ER/5959 TRAY TABLE CRACKE…" at bounding box center [232, 216] width 293 height 40
drag, startPoint x: 87, startPoint y: 198, endPoint x: 91, endPoint y: 198, distance: 4.7
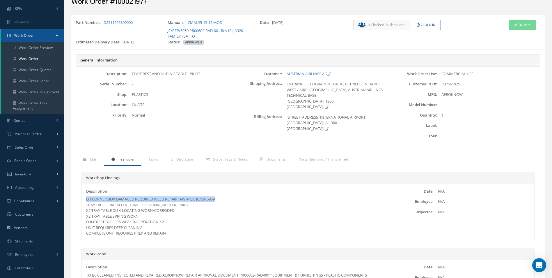
copy div "LH CORNER BOX DAMAGED REQUIRED WELD REPAIR IAW MOD JC/ER/5959"
click at [14, 61] on link "Work Order" at bounding box center [32, 58] width 63 height 11
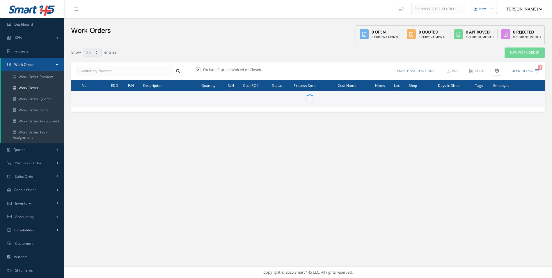
select select "25"
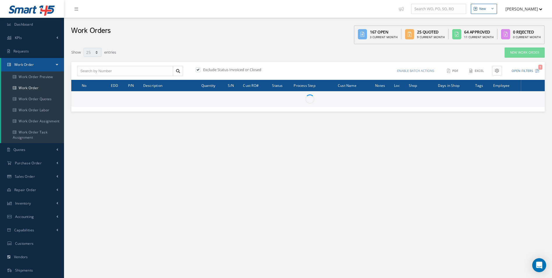
type input "All Work Request"
type input "All Work Performed"
type input "All Status"
type input "WO Part Status"
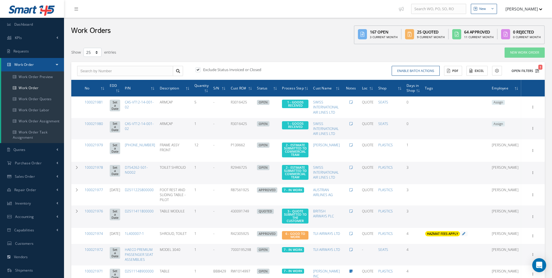
click at [538, 70] on icon "1" at bounding box center [537, 71] width 4 height 4
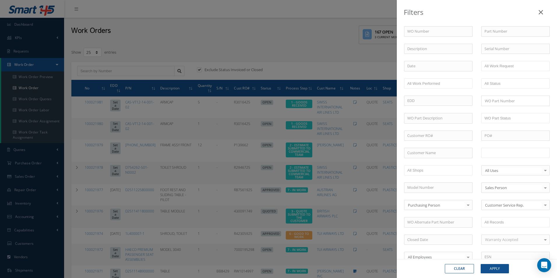
click at [510, 157] on li at bounding box center [502, 153] width 41 height 8
click at [498, 268] on button "Apply" at bounding box center [494, 268] width 28 height 9
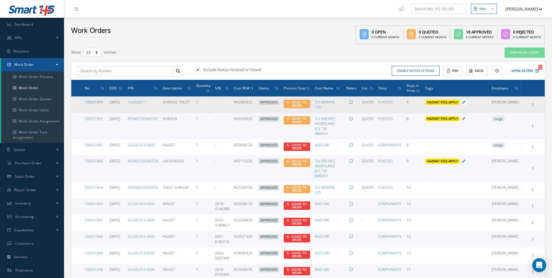
click at [98, 101] on link "100021974" at bounding box center [94, 102] width 18 height 5
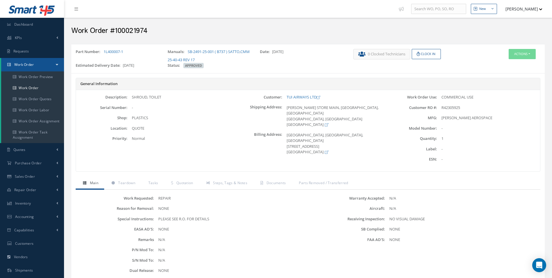
click at [140, 29] on h2 "Work Order #100021974" at bounding box center [308, 30] width 474 height 9
copy h2 "100021974"
click at [453, 105] on span "R42305925" at bounding box center [451, 107] width 19 height 5
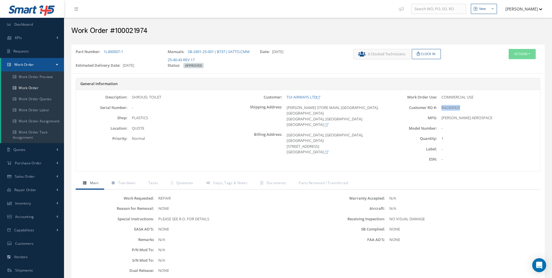
copy span "R42305925"
drag, startPoint x: 132, startPoint y: 48, endPoint x: 104, endPoint y: 51, distance: 28.5
click at [104, 51] on div "Part Number: 1L400007-1 Manuals: SB-2491-25-001 ( B737 ) SATTO , CMM 25-40-43 R…" at bounding box center [308, 59] width 474 height 24
copy link "1L400007-1"
drag, startPoint x: 175, startPoint y: 96, endPoint x: 132, endPoint y: 99, distance: 42.6
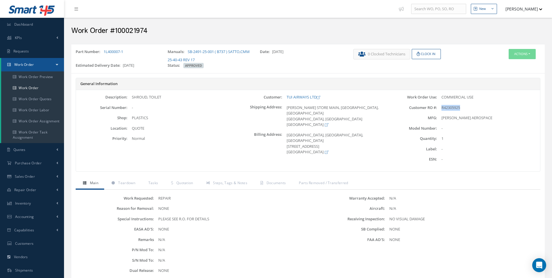
click at [132, 99] on div "SHROUD, TOILET" at bounding box center [179, 97] width 103 height 6
copy div "SHROUD, TOILET"
drag, startPoint x: 286, startPoint y: 96, endPoint x: 317, endPoint y: 96, distance: 31.2
click at [317, 96] on div "TUI AIRWAYS LTD" at bounding box center [333, 97] width 103 height 6
copy link "TUI AIRWAYS LTD"
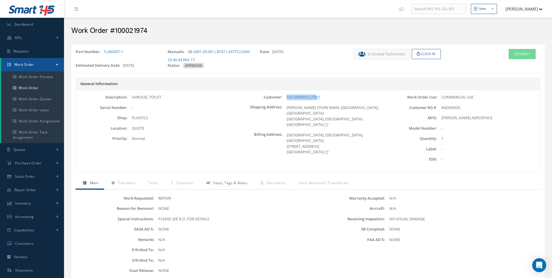
click at [224, 182] on span "Steps, Tags & Notes" at bounding box center [230, 182] width 34 height 5
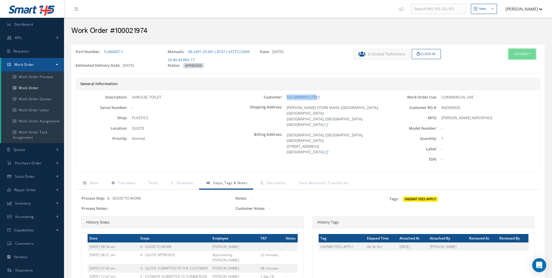
click at [513, 57] on button "Actions" at bounding box center [522, 54] width 27 height 10
click at [505, 65] on link "Edit" at bounding box center [513, 65] width 47 height 8
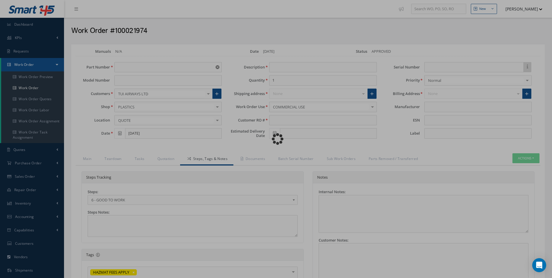
type input "1L400007-1"
type input "[DATE]"
type input "SHROUD, TOILET"
type input "R42305925"
type input "[DATE]"
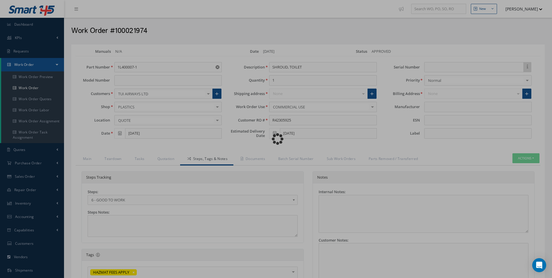
type input "[PERSON_NAME] AEROSPACE"
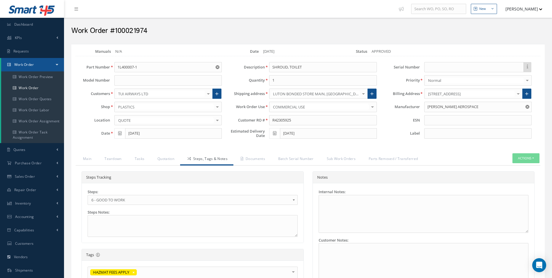
click at [112, 203] on span "6 - GOOD TO WORK" at bounding box center [190, 199] width 199 height 7
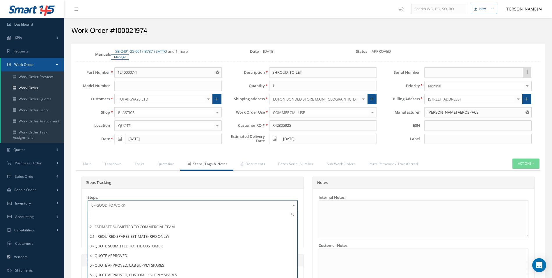
click at [114, 211] on div at bounding box center [193, 215] width 210 height 10
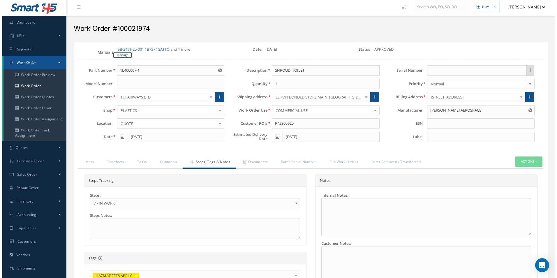
scroll to position [158, 0]
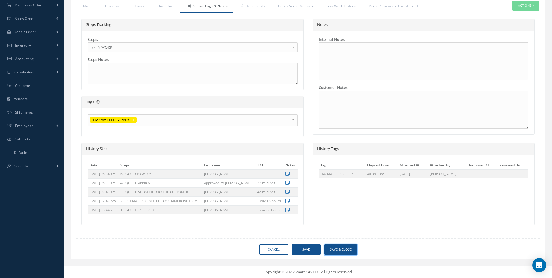
click at [342, 248] on button "Save & Close" at bounding box center [341, 249] width 33 height 10
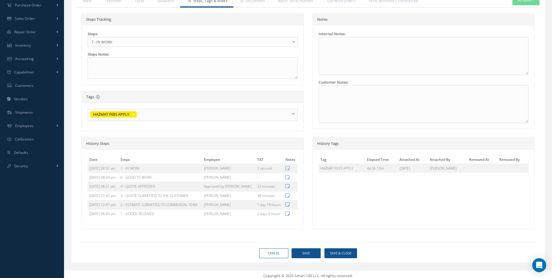
type input "[PERSON_NAME] AEROSPACE"
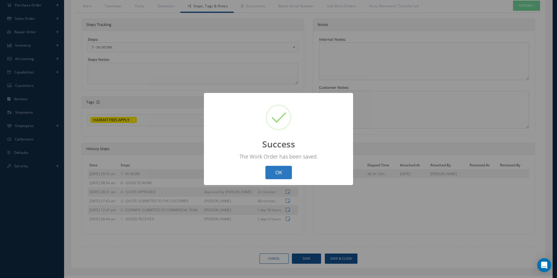
click at [283, 178] on button "OK" at bounding box center [278, 173] width 26 height 14
select select "25"
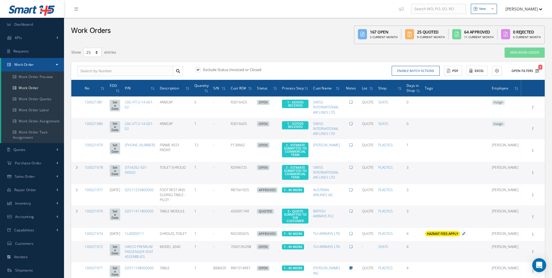
click at [538, 70] on icon "1" at bounding box center [537, 71] width 4 height 4
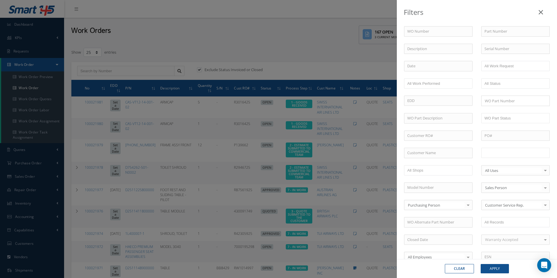
click at [497, 150] on input "text" at bounding box center [502, 152] width 37 height 7
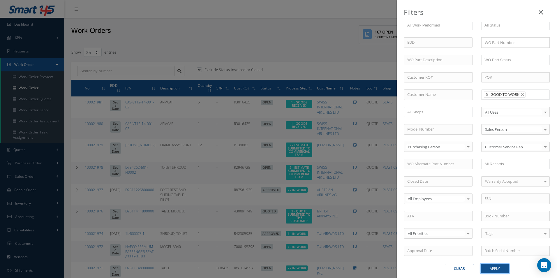
click at [499, 265] on button "Apply" at bounding box center [494, 268] width 28 height 9
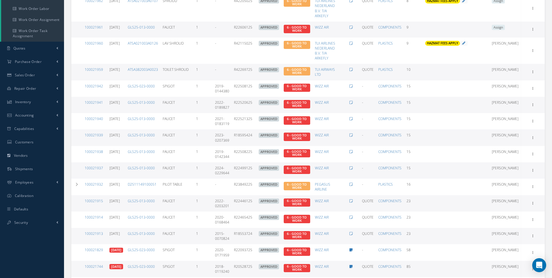
scroll to position [58, 0]
